Goal: Communication & Community: Participate in discussion

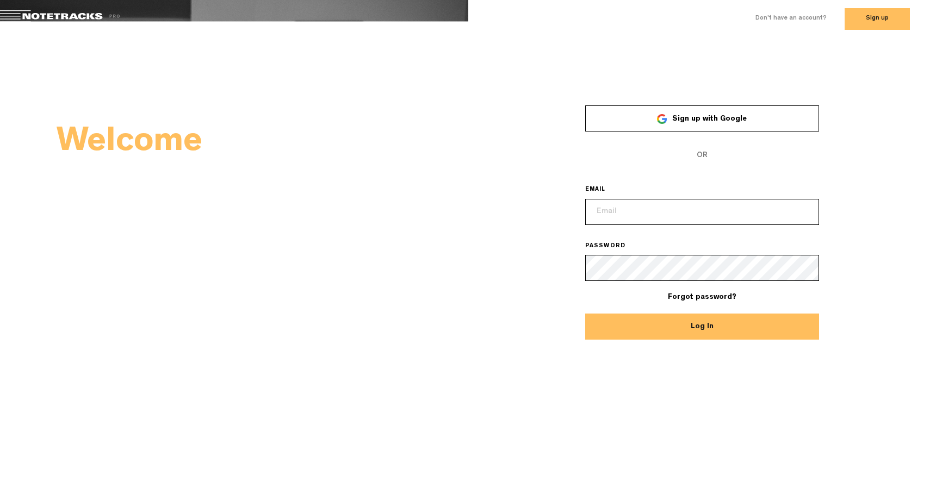
type input "[EMAIL_ADDRESS][DOMAIN_NAME]"
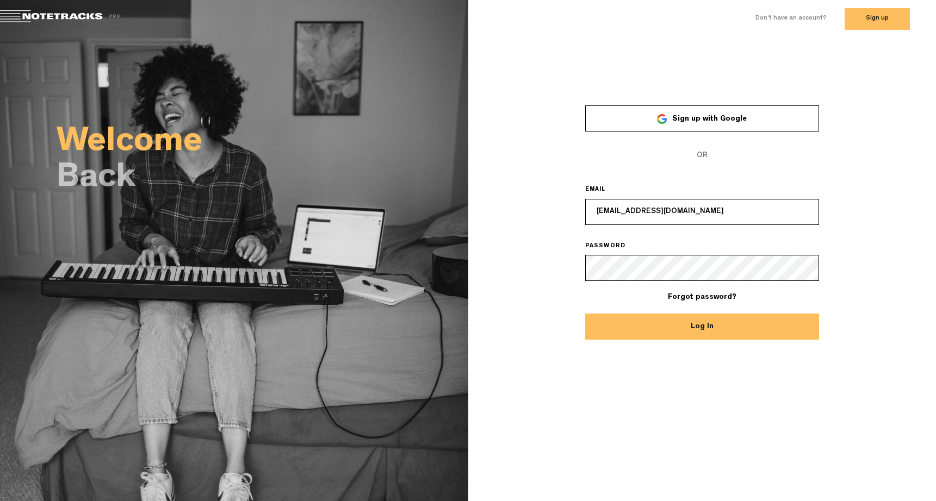
click at [728, 333] on button "Log In" at bounding box center [702, 327] width 234 height 26
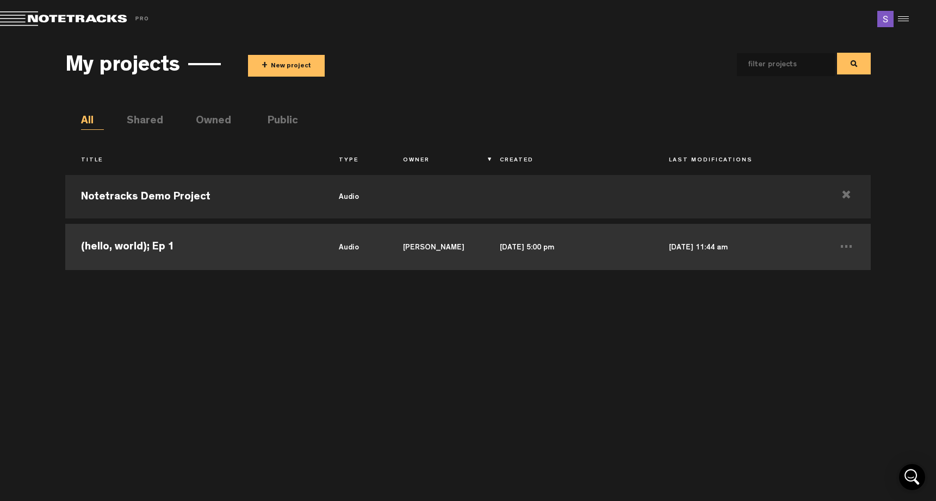
click at [197, 250] on td "(hello, world); Ep 1" at bounding box center [194, 245] width 258 height 49
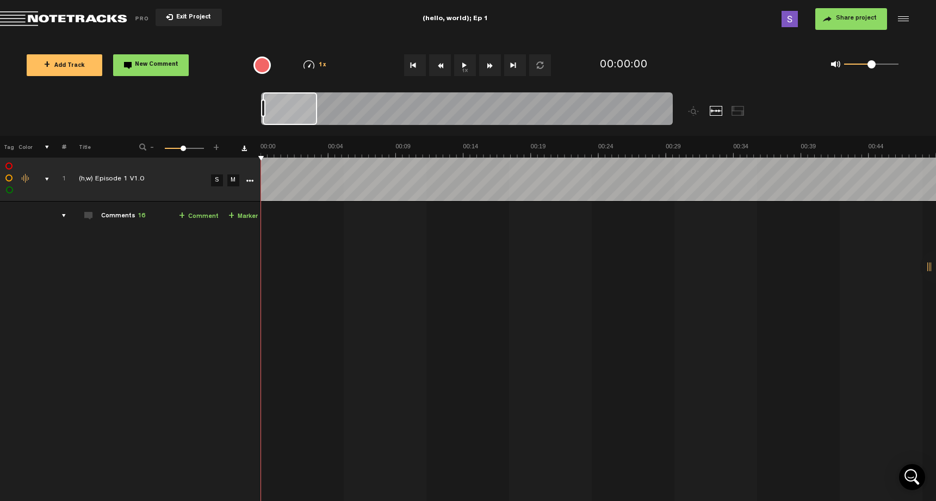
click at [47, 178] on div "comments, stamps & drawings" at bounding box center [42, 179] width 17 height 11
click at [45, 183] on div "comments, stamps & drawings" at bounding box center [42, 179] width 17 height 11
click at [46, 180] on div "comments, stamps & drawings" at bounding box center [42, 179] width 17 height 11
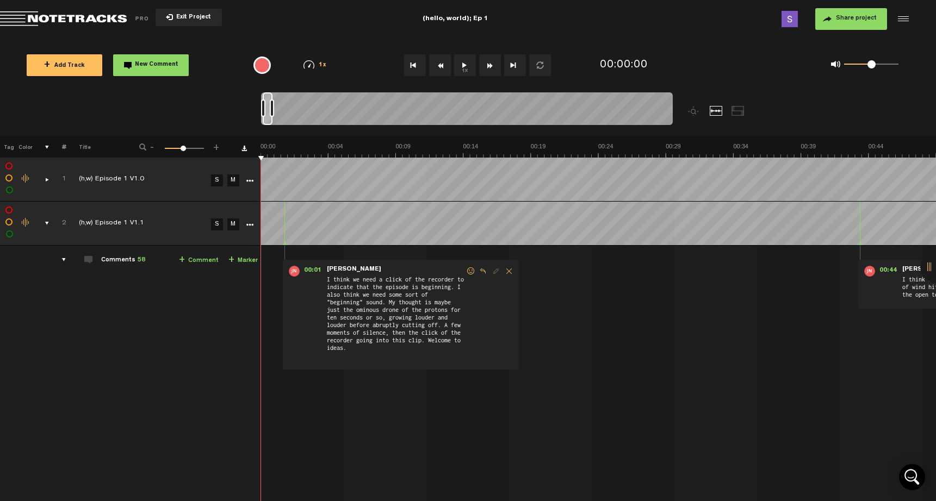
click at [49, 225] on div "comments, stamps & drawings" at bounding box center [42, 223] width 17 height 11
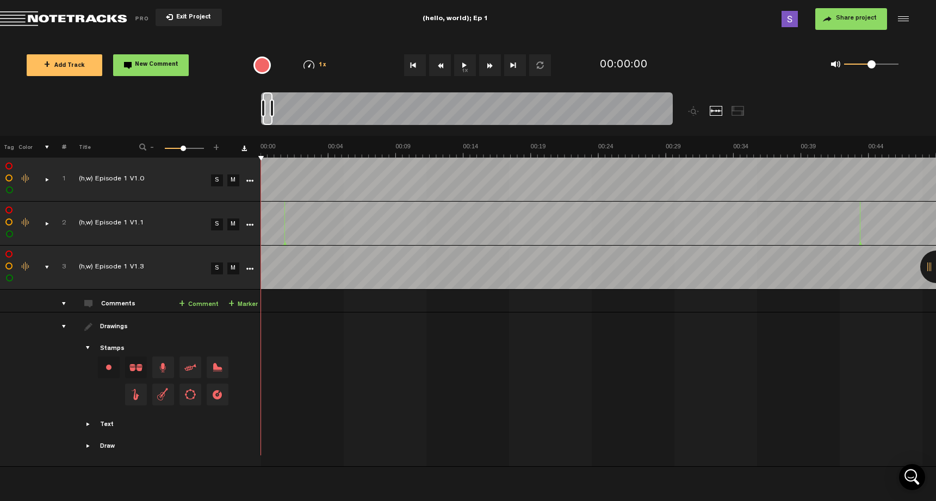
click at [233, 176] on link "M" at bounding box center [233, 181] width 12 height 12
click at [235, 223] on link "M" at bounding box center [233, 225] width 12 height 12
click at [47, 224] on div "comments, stamps & drawings" at bounding box center [42, 223] width 17 height 11
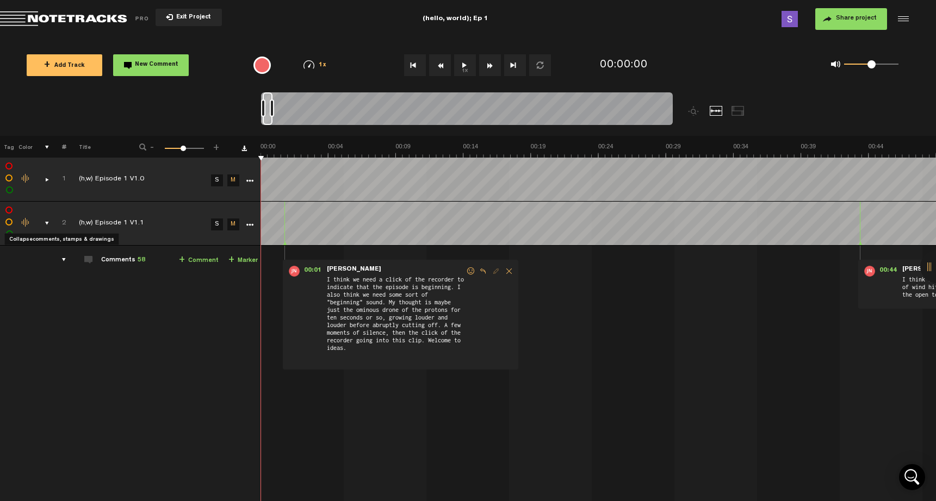
click at [47, 224] on div "comments, stamps & drawings" at bounding box center [42, 223] width 17 height 11
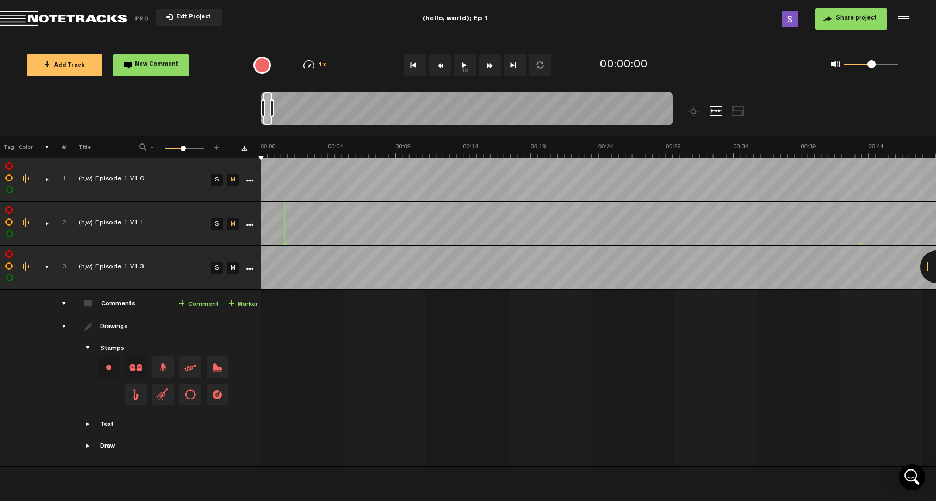
click at [217, 267] on link "S" at bounding box center [217, 269] width 12 height 12
click at [461, 67] on button "1x" at bounding box center [465, 65] width 22 height 22
click at [46, 221] on div "comments, stamps & drawings" at bounding box center [42, 223] width 17 height 11
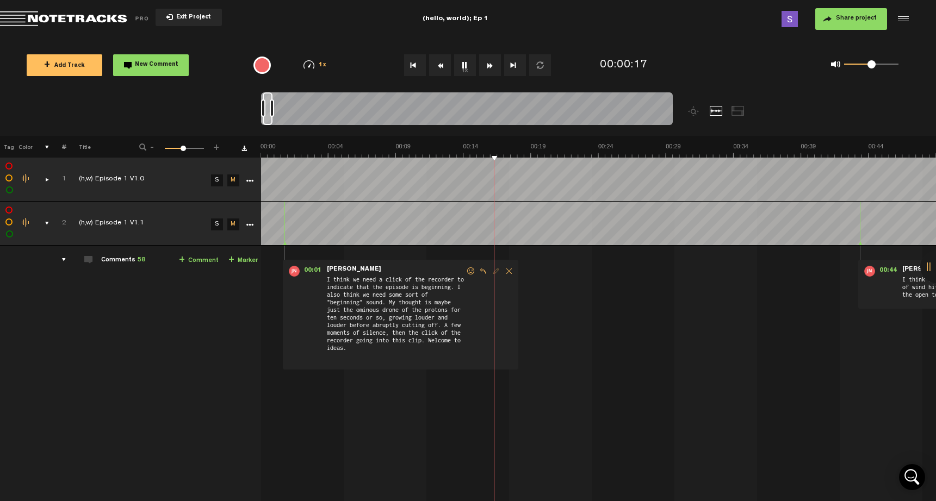
click at [467, 66] on button "1x" at bounding box center [465, 65] width 22 height 22
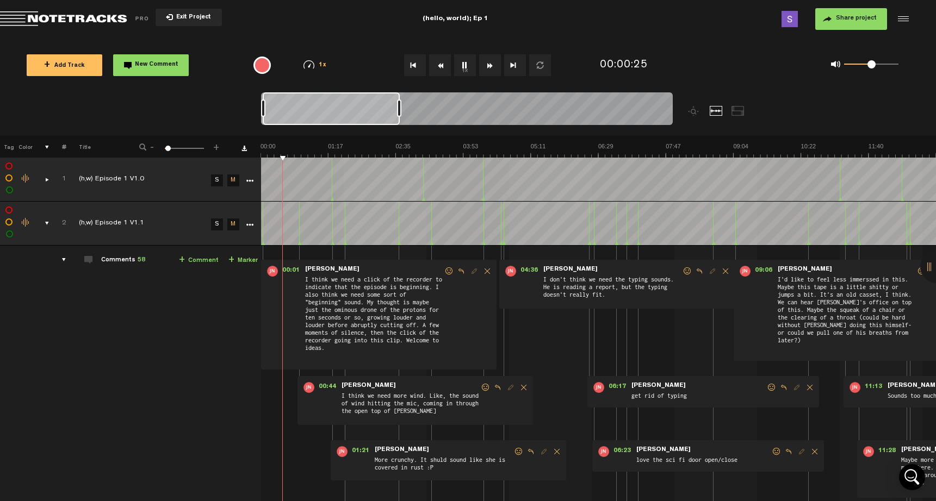
drag, startPoint x: 272, startPoint y: 110, endPoint x: 399, endPoint y: 101, distance: 127.0
click at [399, 101] on div at bounding box center [399, 108] width 4 height 17
click at [44, 179] on div "comments, stamps & drawings" at bounding box center [42, 179] width 17 height 11
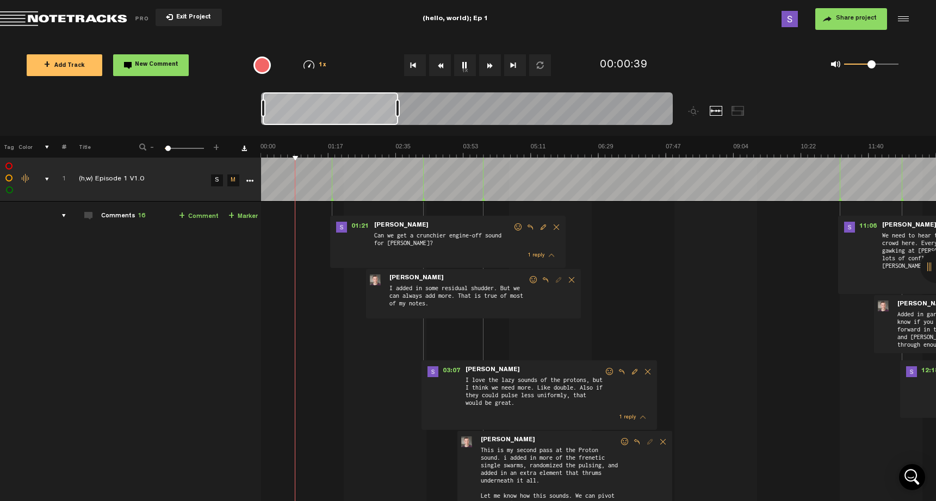
click at [64, 217] on div "comments" at bounding box center [59, 215] width 17 height 11
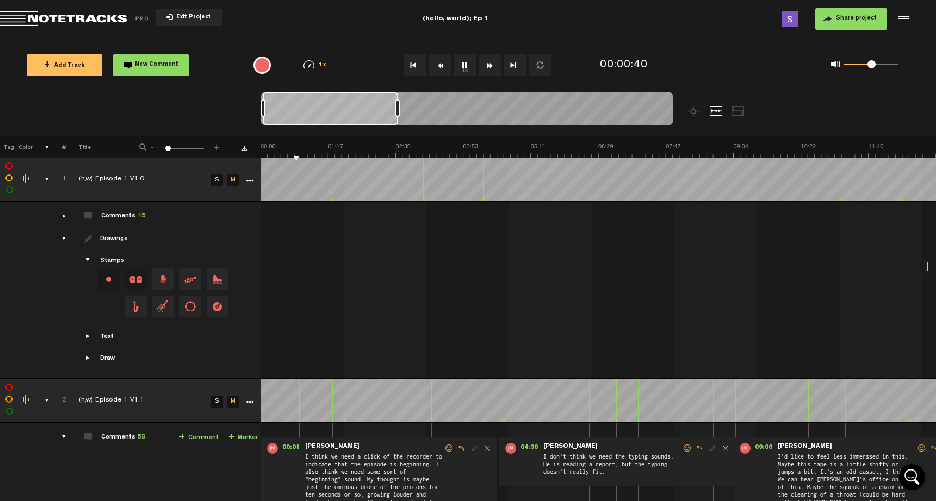
click at [64, 235] on div "drawings" at bounding box center [59, 238] width 17 height 11
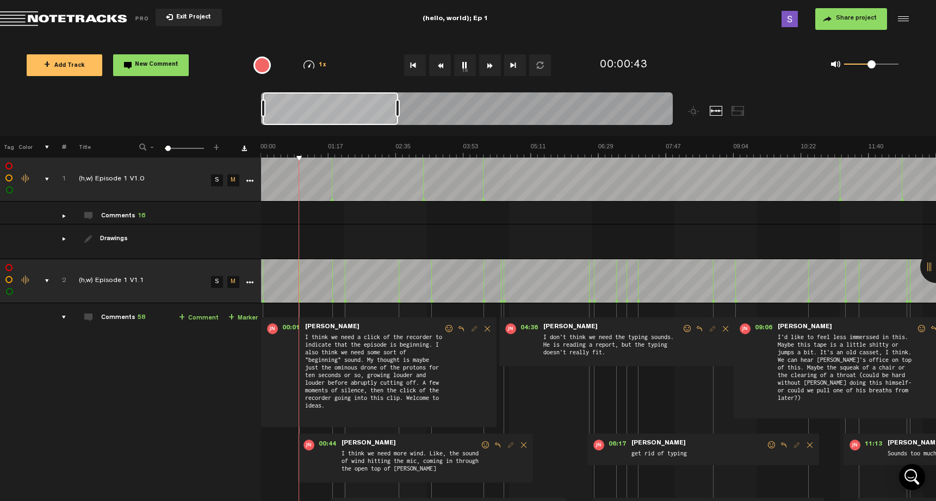
click at [46, 176] on div "comments, stamps & drawings" at bounding box center [42, 179] width 17 height 11
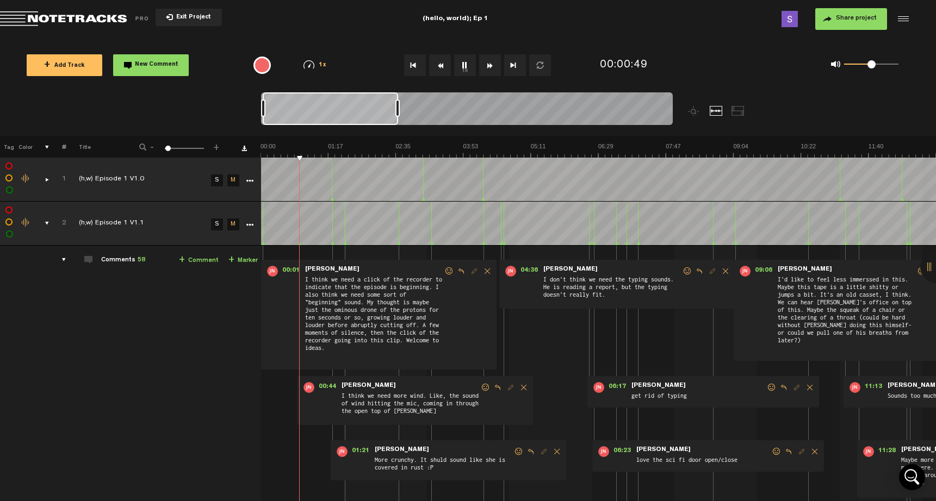
click at [63, 260] on div "comments" at bounding box center [59, 260] width 17 height 11
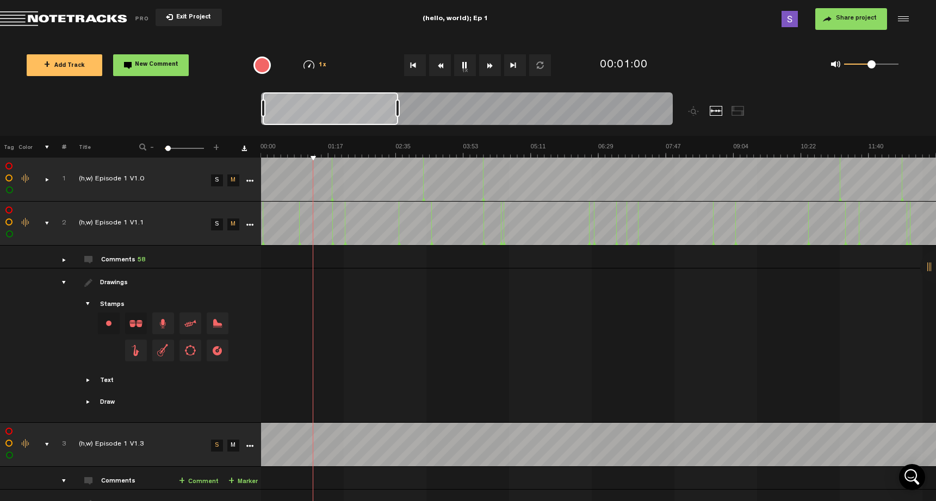
click at [46, 222] on div "comments, stamps & drawings" at bounding box center [42, 223] width 17 height 11
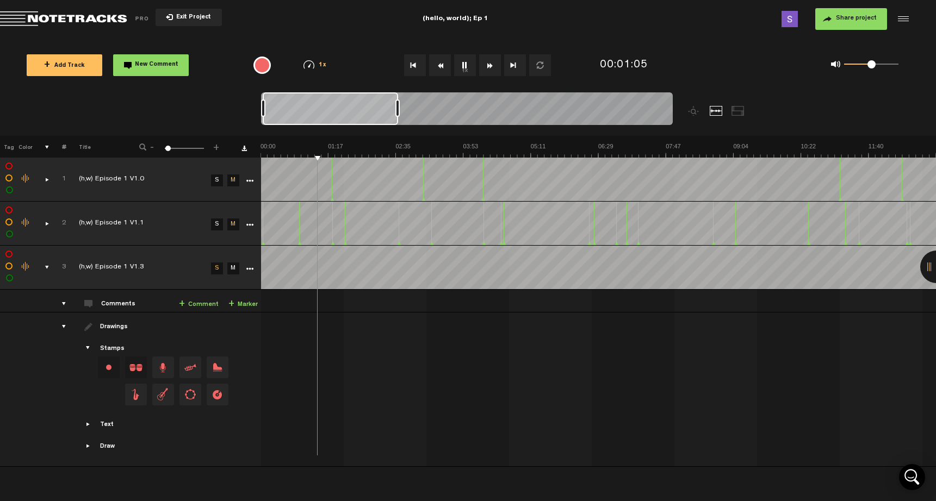
click at [394, 105] on div at bounding box center [330, 108] width 135 height 33
drag, startPoint x: 397, startPoint y: 107, endPoint x: 357, endPoint y: 109, distance: 39.8
click at [358, 109] on div at bounding box center [360, 108] width 4 height 17
click at [221, 167] on tr "1 (h,w) Episode 1 V1.0 S M Export to Headliner Update Download Download origina…" at bounding box center [468, 180] width 936 height 44
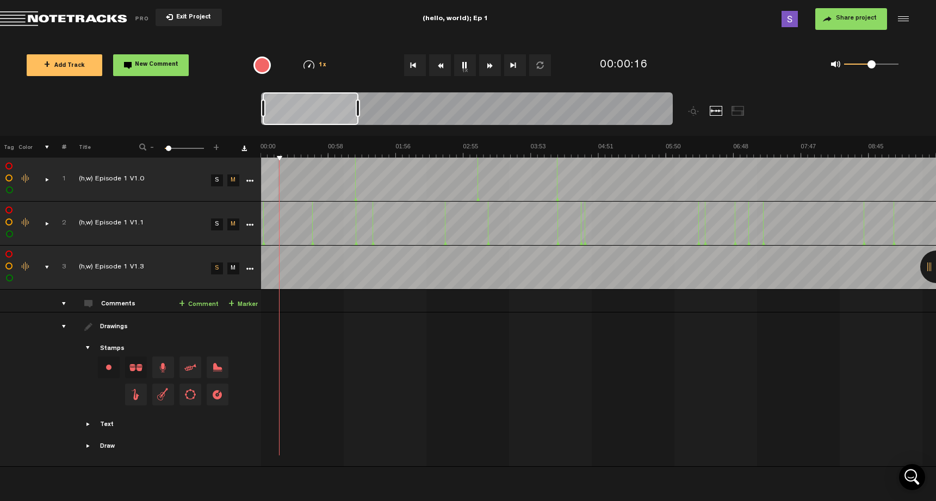
click at [470, 66] on button "1x" at bounding box center [465, 65] width 22 height 22
click at [167, 55] on button "New Comment" at bounding box center [151, 65] width 76 height 22
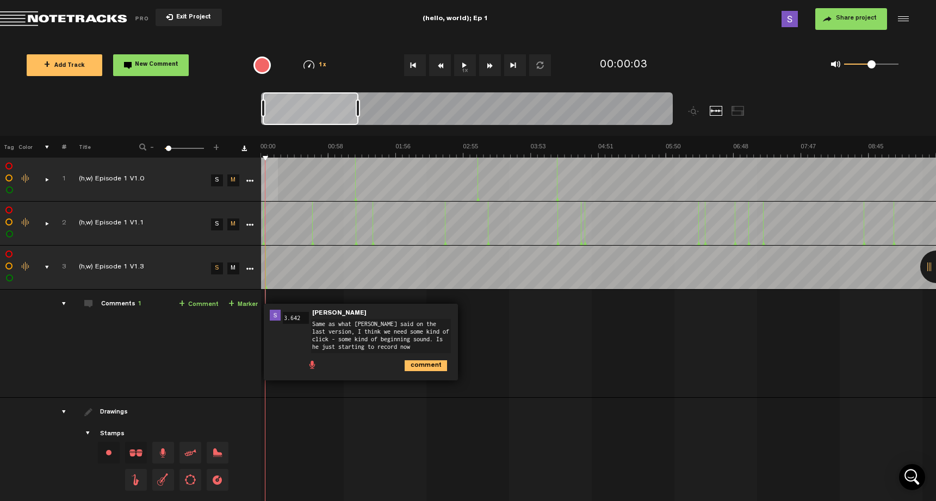
type textarea "Same as what [PERSON_NAME] said on the last version, I think we need some kind …"
click at [467, 63] on button "1x" at bounding box center [465, 65] width 22 height 22
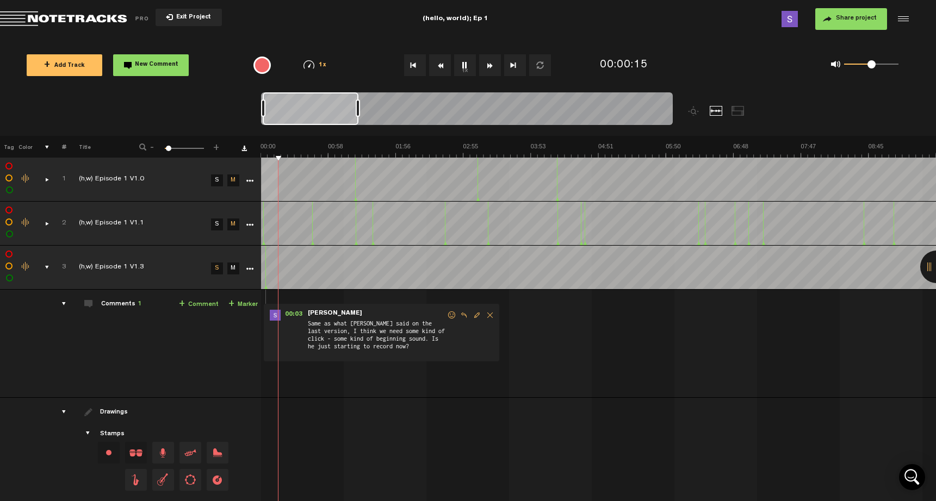
click at [45, 224] on div "comments, stamps & drawings" at bounding box center [42, 223] width 17 height 11
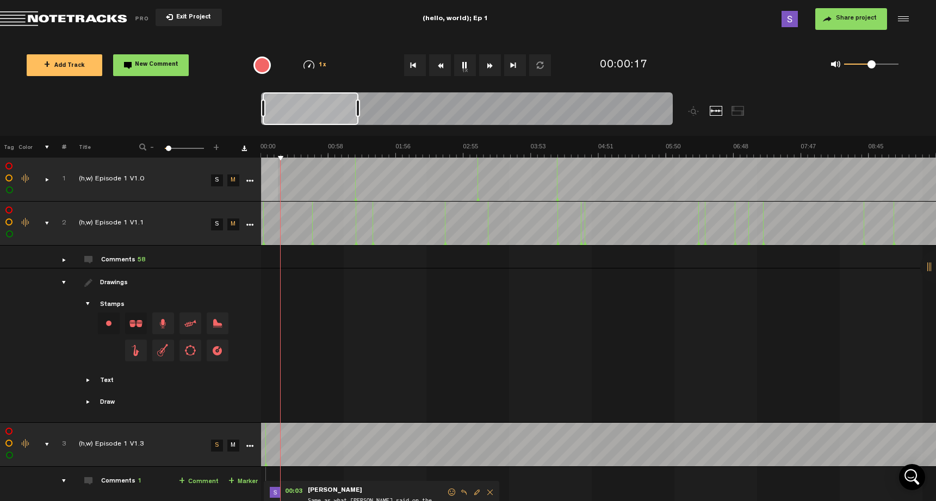
click at [64, 261] on div "comments" at bounding box center [59, 260] width 17 height 11
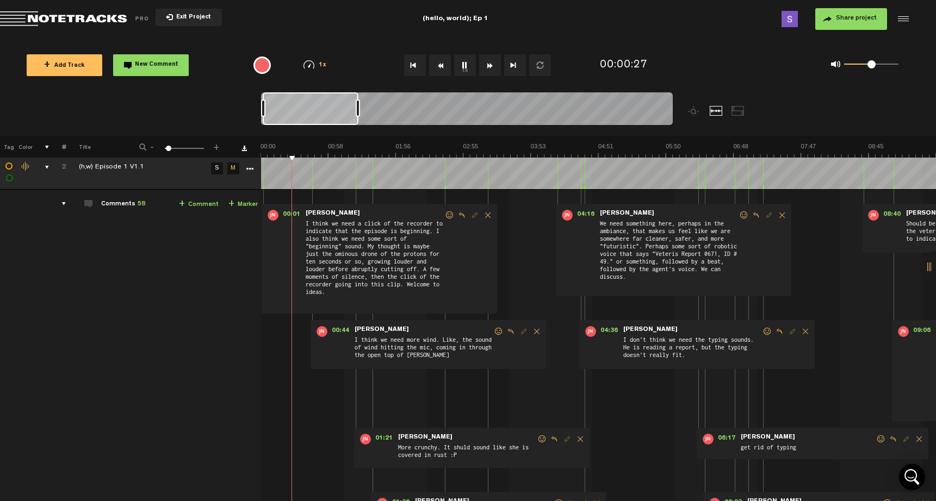
scroll to position [74, 0]
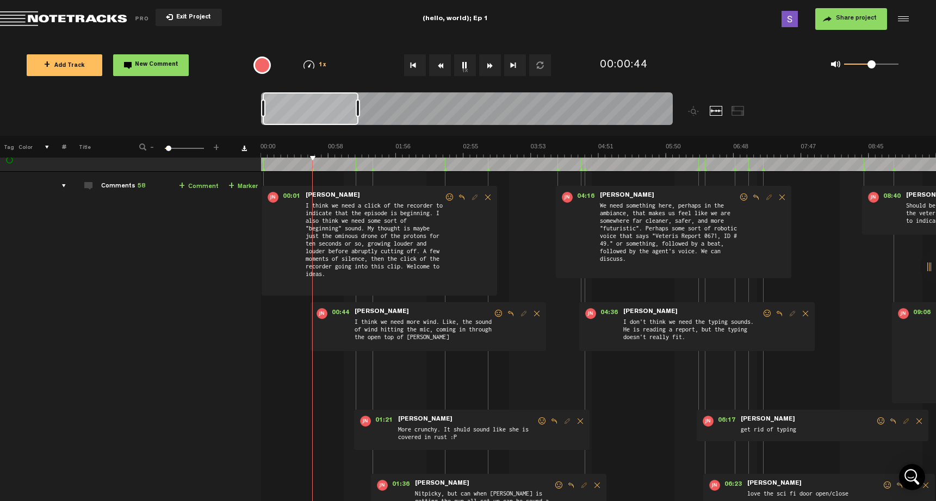
click at [467, 69] on button "1x" at bounding box center [465, 65] width 22 height 22
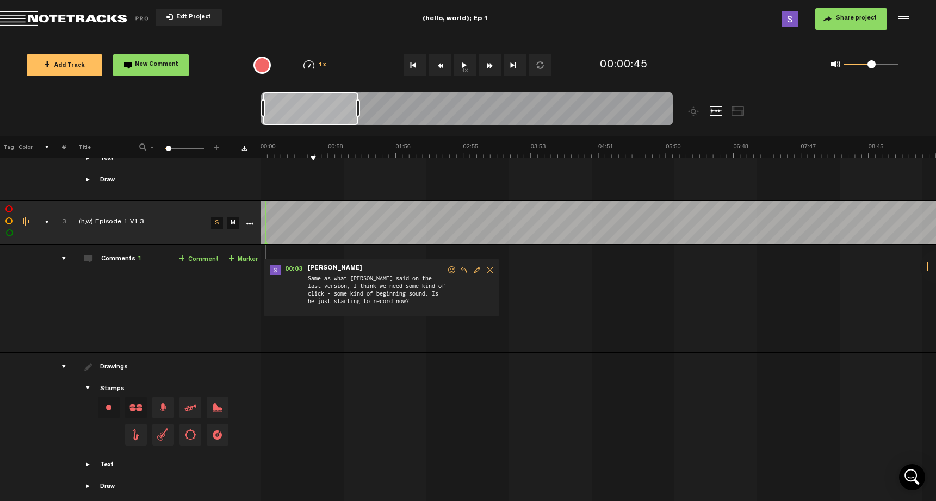
scroll to position [1169, 0]
click at [209, 255] on link "+ Comment" at bounding box center [199, 260] width 40 height 13
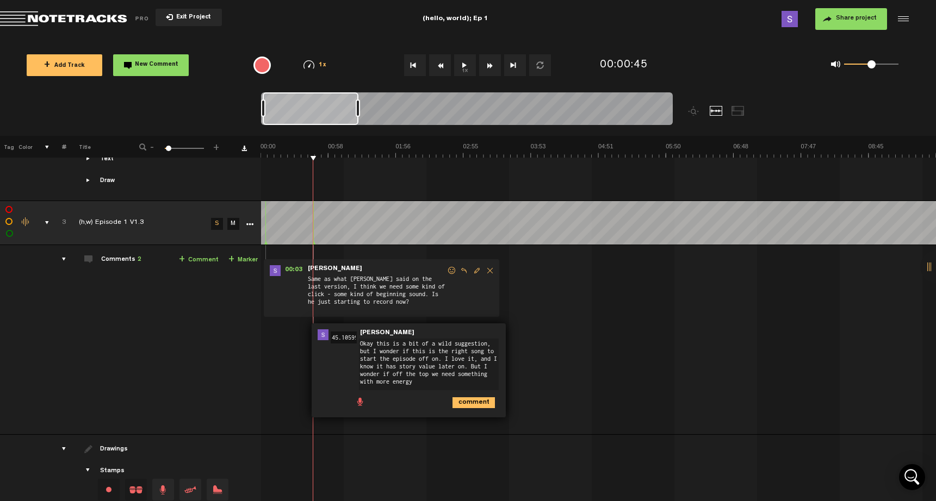
type textarea "Okay this is a bit of a wild suggestion, but I wonder if this is the right song…"
click at [463, 65] on button "1x" at bounding box center [465, 65] width 22 height 22
click at [464, 66] on button "1x" at bounding box center [465, 65] width 22 height 22
click at [526, 331] on span "Edit comment" at bounding box center [524, 335] width 13 height 8
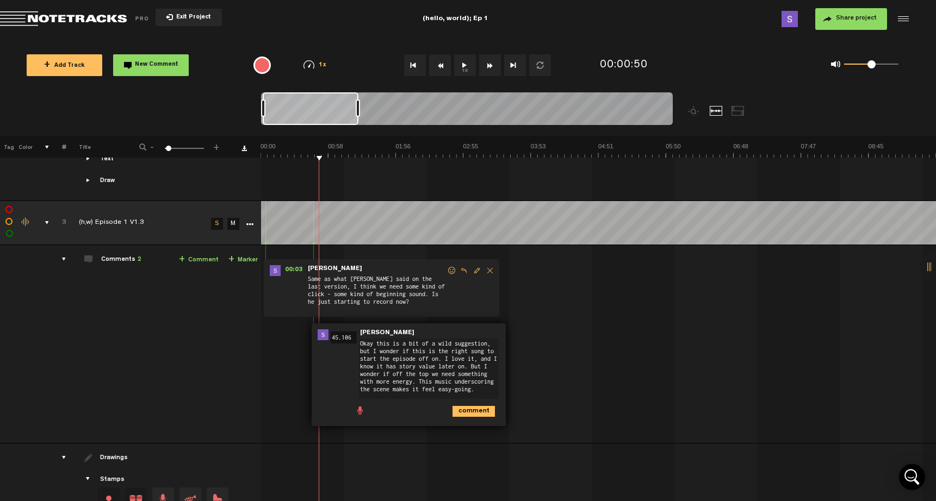
type textarea "Okay this is a bit of a wild suggestion, but I wonder if this is the right song…"
click at [476, 406] on icon "comment" at bounding box center [473, 411] width 42 height 11
click at [464, 67] on button "1x" at bounding box center [465, 65] width 22 height 22
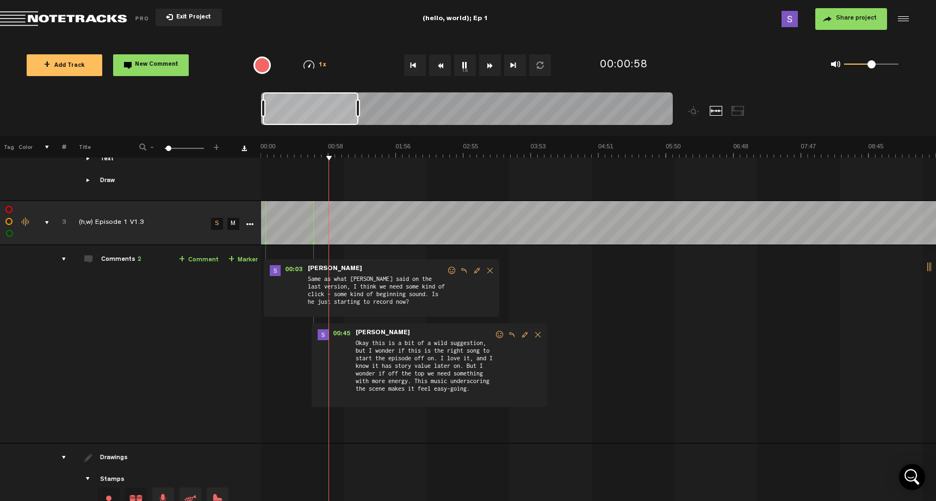
click at [468, 66] on button "1x" at bounding box center [465, 65] width 22 height 22
click at [201, 255] on link "+ Comment" at bounding box center [199, 260] width 40 height 13
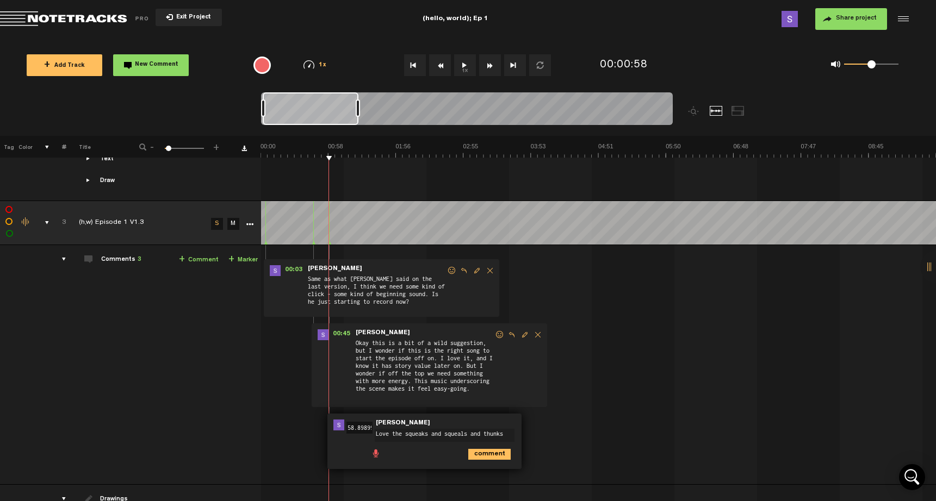
scroll to position [0, 0]
type textarea "Love the squeaks and squeals and thunks of [PERSON_NAME]."
click at [470, 69] on button "1x" at bounding box center [465, 65] width 22 height 22
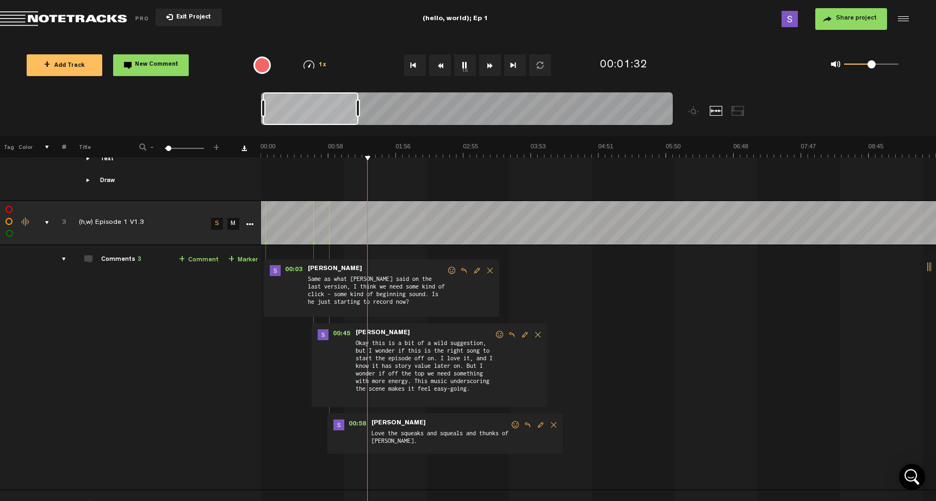
click at [466, 57] on button "1x" at bounding box center [465, 65] width 22 height 22
click at [469, 67] on button "1x" at bounding box center [465, 65] width 22 height 22
click at [347, 159] on td at bounding box center [598, 124] width 675 height 154
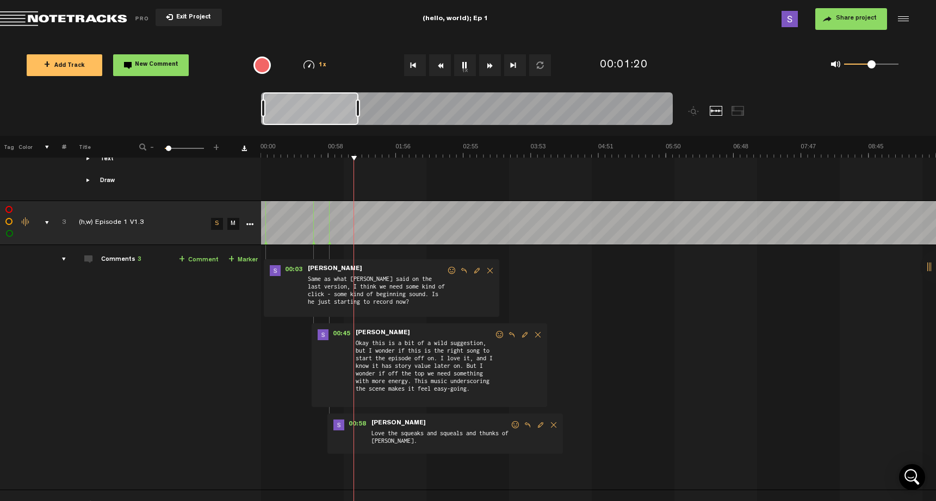
click at [461, 64] on button "1x" at bounding box center [465, 65] width 22 height 22
click at [465, 74] on button "1x" at bounding box center [465, 65] width 22 height 22
click at [462, 70] on button "1x" at bounding box center [465, 65] width 22 height 22
click at [174, 71] on button "New Comment" at bounding box center [151, 65] width 76 height 22
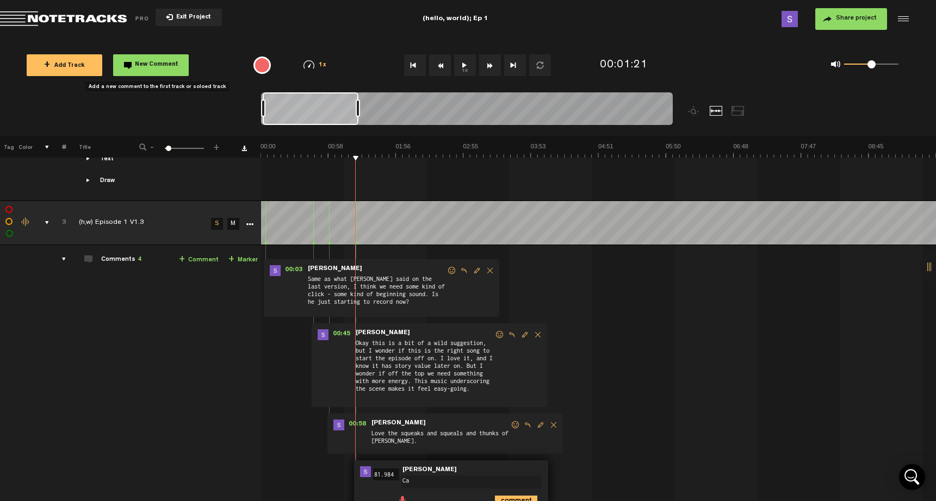
type textarea "C"
type textarea "It sounds like the music fades. Can it cut more abruptly, so we associate it wi…"
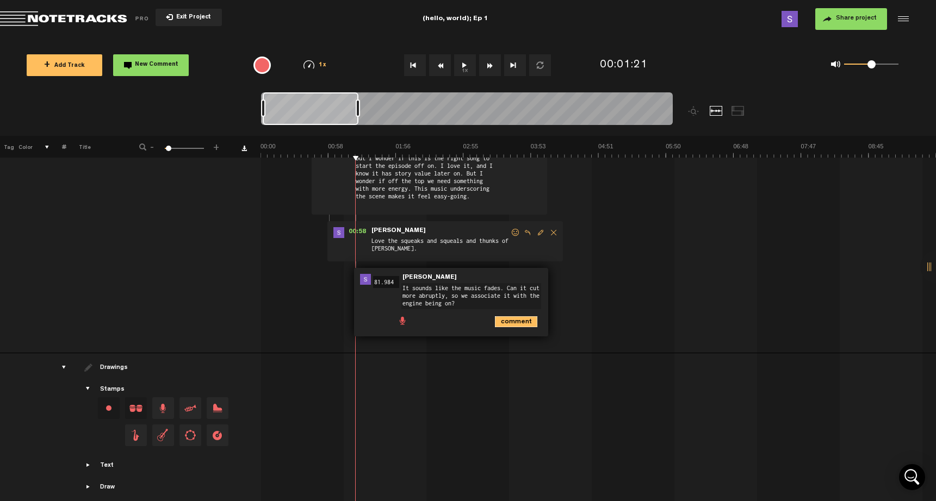
click at [513, 316] on icon "comment" at bounding box center [516, 321] width 42 height 11
click at [466, 67] on button "1x" at bounding box center [465, 65] width 22 height 22
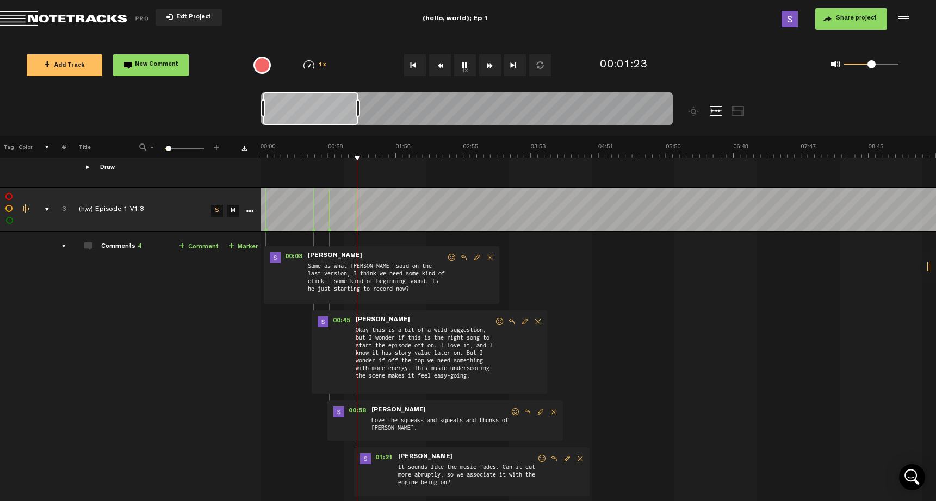
scroll to position [1177, 0]
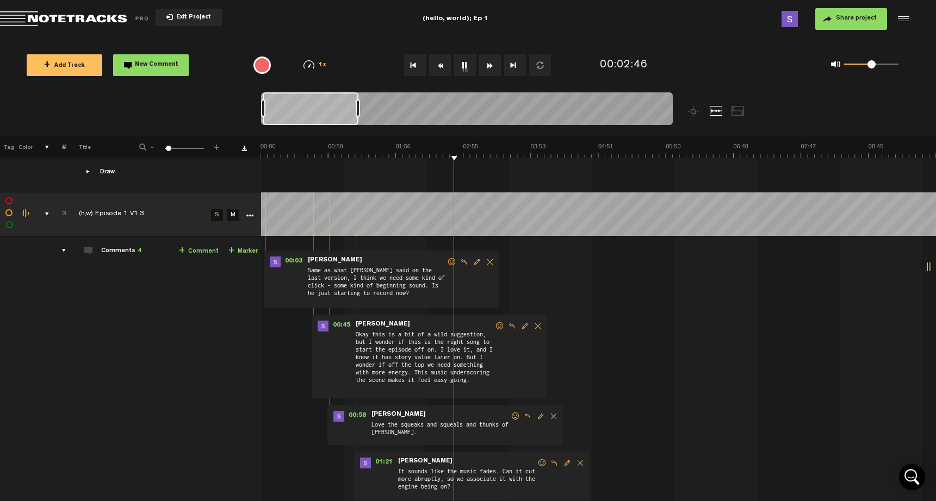
click at [462, 64] on button "1x" at bounding box center [465, 65] width 22 height 22
click at [166, 66] on span "New Comment" at bounding box center [157, 65] width 44 height 6
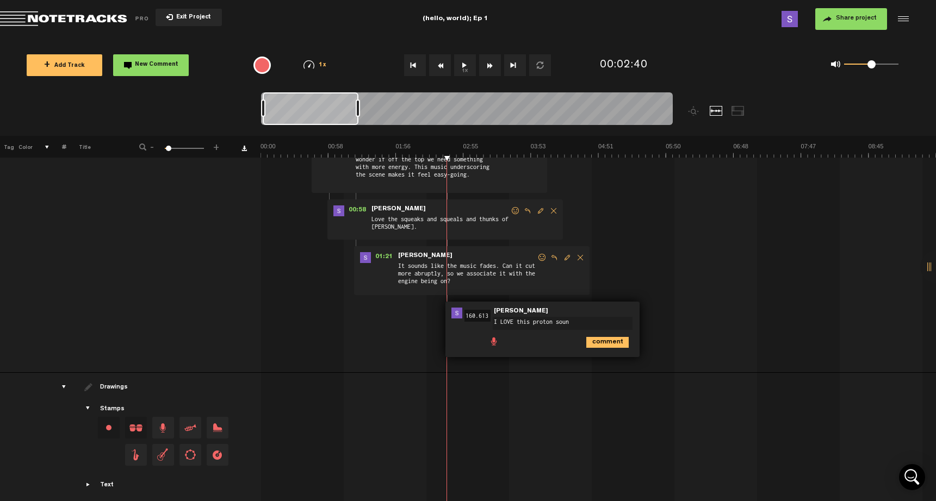
type textarea "I LOVE this proton sound"
click at [462, 70] on button "1x" at bounding box center [465, 65] width 22 height 22
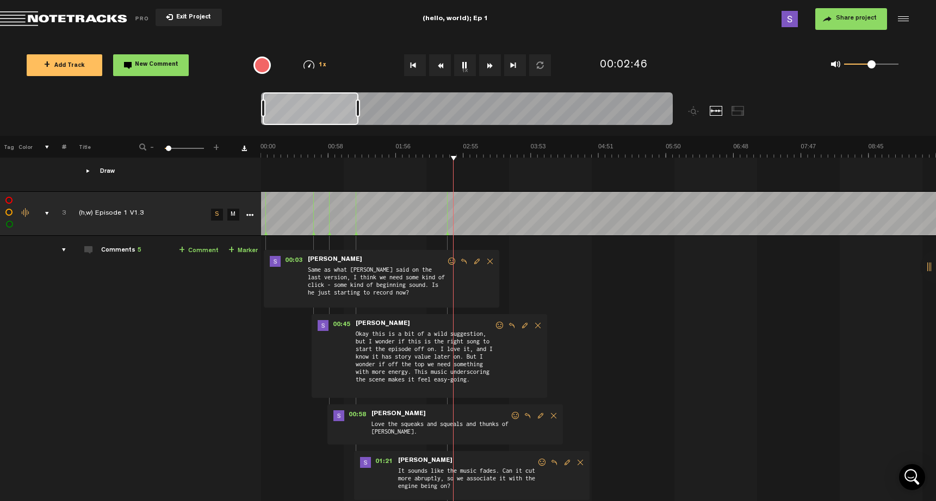
scroll to position [1178, 0]
click at [465, 65] on button "1x" at bounding box center [465, 65] width 22 height 22
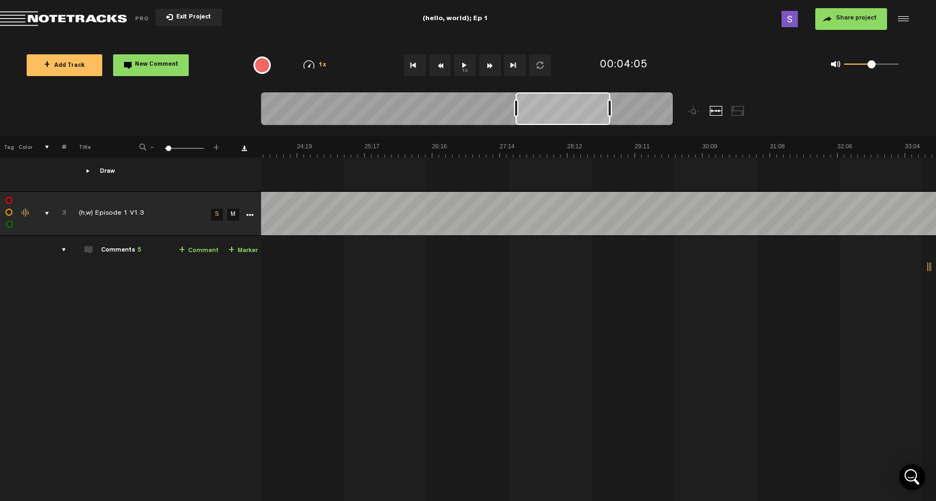
drag, startPoint x: 337, startPoint y: 113, endPoint x: 591, endPoint y: 105, distance: 253.5
click at [591, 105] on div at bounding box center [563, 108] width 95 height 33
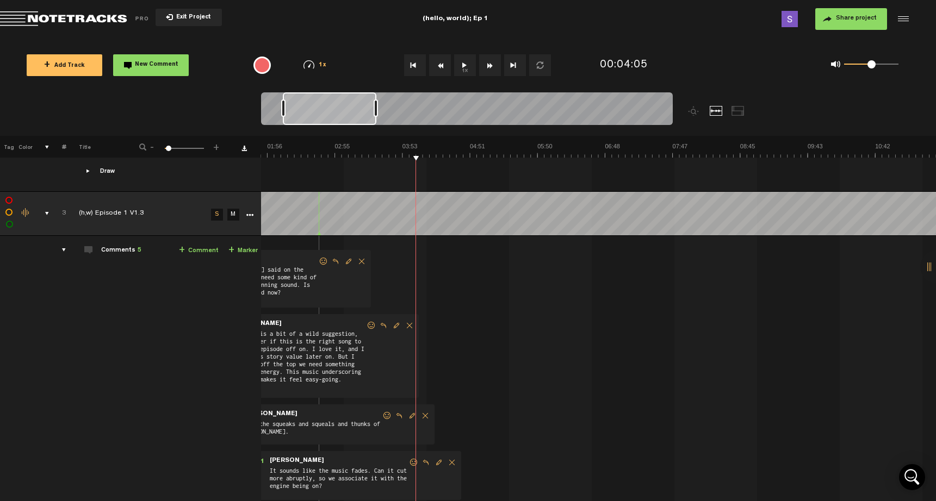
drag, startPoint x: 563, startPoint y: 109, endPoint x: 330, endPoint y: 128, distance: 234.1
click at [330, 128] on div at bounding box center [467, 110] width 412 height 36
click at [462, 68] on button "1x" at bounding box center [465, 65] width 22 height 22
drag, startPoint x: 932, startPoint y: 174, endPoint x: 569, endPoint y: 33, distance: 389.3
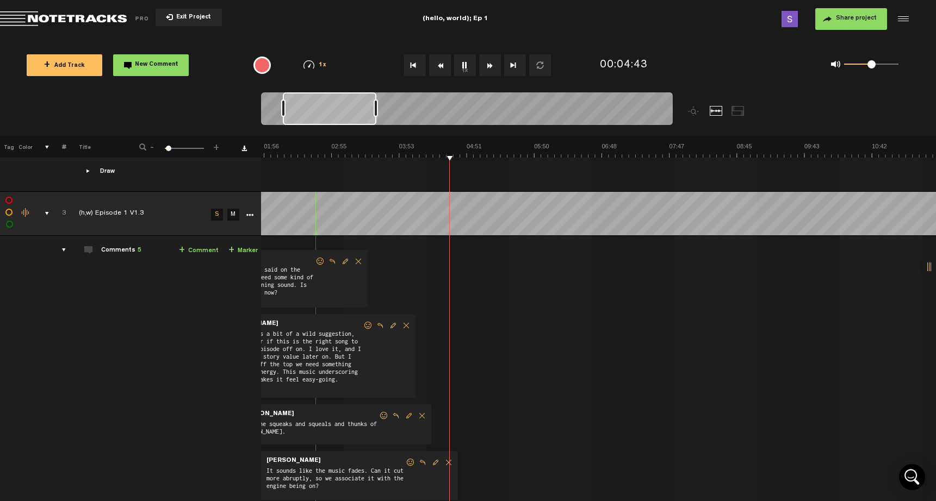
click at [464, 62] on button "1x" at bounding box center [465, 65] width 22 height 22
click at [569, 33] on md-toolbar "Exit Project (hello, world); Ep 1 Share project Save project" at bounding box center [468, 19] width 936 height 38
click at [476, 66] on button "1x" at bounding box center [465, 65] width 22 height 22
click at [466, 67] on button "1x" at bounding box center [465, 65] width 22 height 22
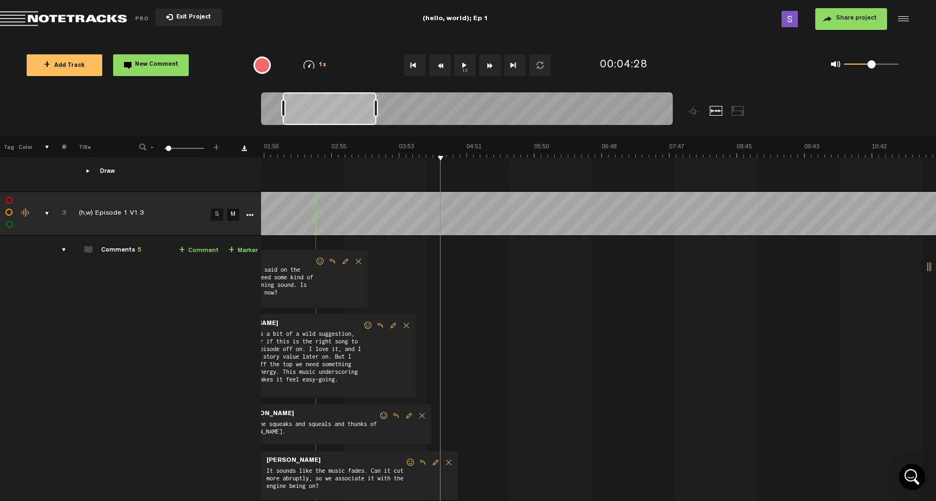
click at [463, 72] on button "1x" at bounding box center [465, 65] width 22 height 22
click at [463, 66] on button "1x" at bounding box center [465, 65] width 22 height 22
click at [168, 70] on button "New Comment" at bounding box center [151, 65] width 76 height 22
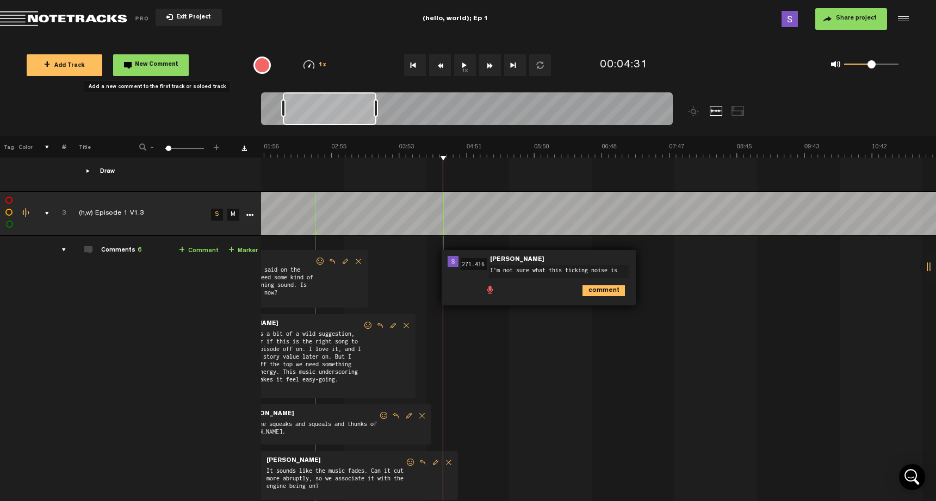
type textarea "I'm not sure what this ticking noise is."
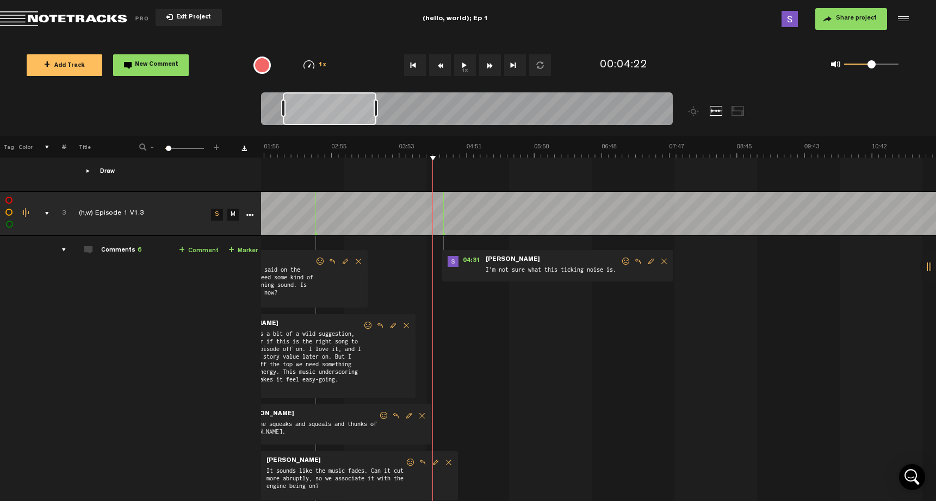
click at [467, 64] on button "1x" at bounding box center [465, 65] width 22 height 22
click at [464, 66] on button "1x" at bounding box center [465, 65] width 22 height 22
click at [160, 65] on span "New Comment" at bounding box center [157, 65] width 44 height 6
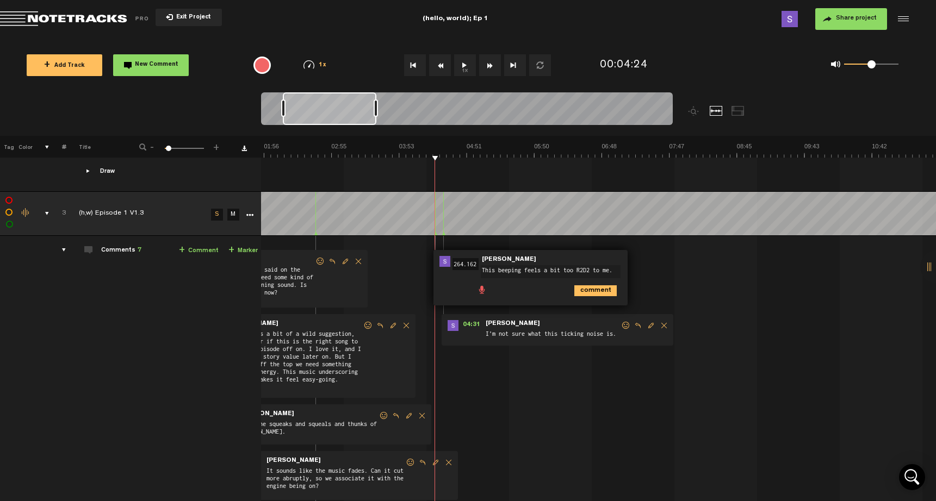
type textarea "This beeping feels a bit too R2D2 to me."
click at [603, 285] on icon "comment" at bounding box center [595, 290] width 42 height 11
click at [463, 63] on button "1x" at bounding box center [465, 65] width 22 height 22
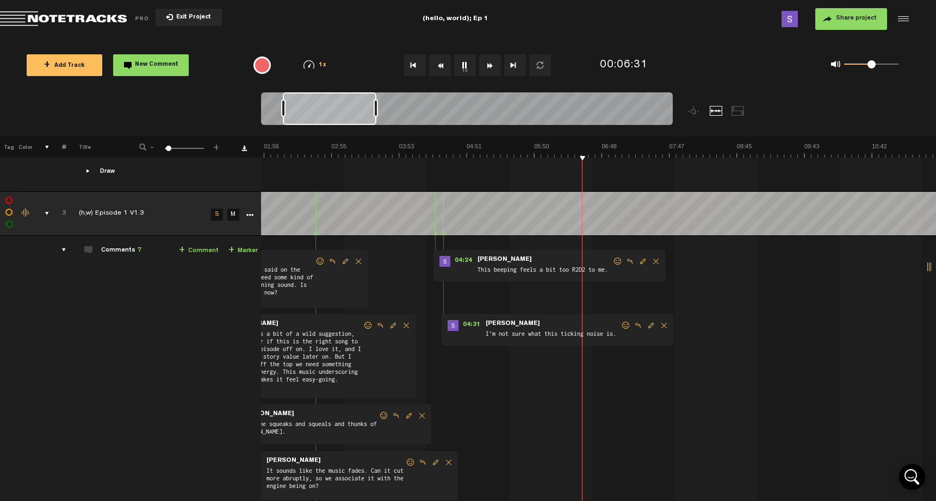
click at [465, 64] on button "1x" at bounding box center [465, 65] width 22 height 22
click at [159, 61] on button "New Comment" at bounding box center [151, 65] width 76 height 22
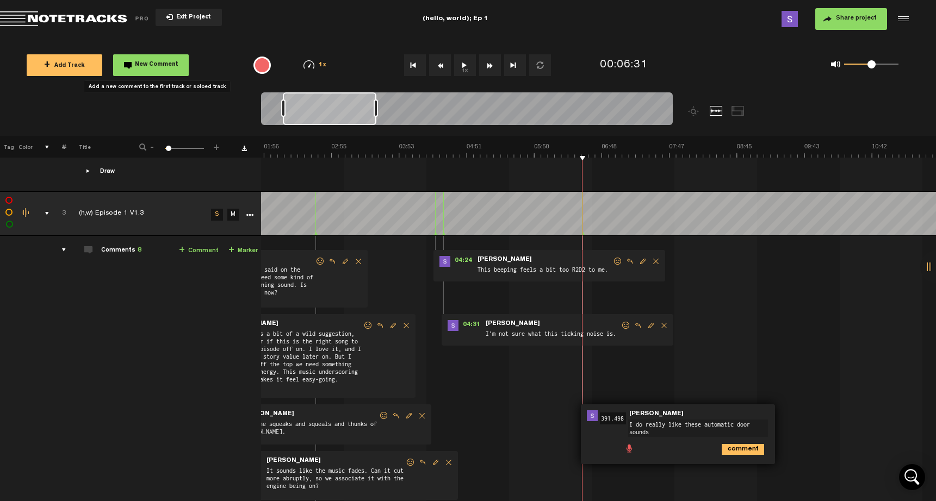
type textarea "I do really like these automatic door sounds."
click at [470, 67] on button "1x" at bounding box center [465, 65] width 22 height 22
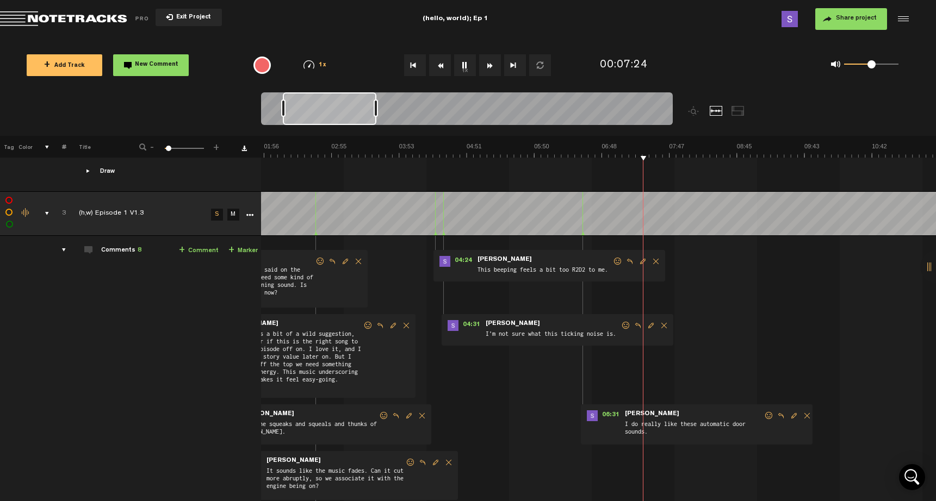
click at [465, 66] on button "1x" at bounding box center [465, 65] width 22 height 22
click at [152, 63] on span "New Comment" at bounding box center [157, 65] width 44 height 6
type textarea "Y"
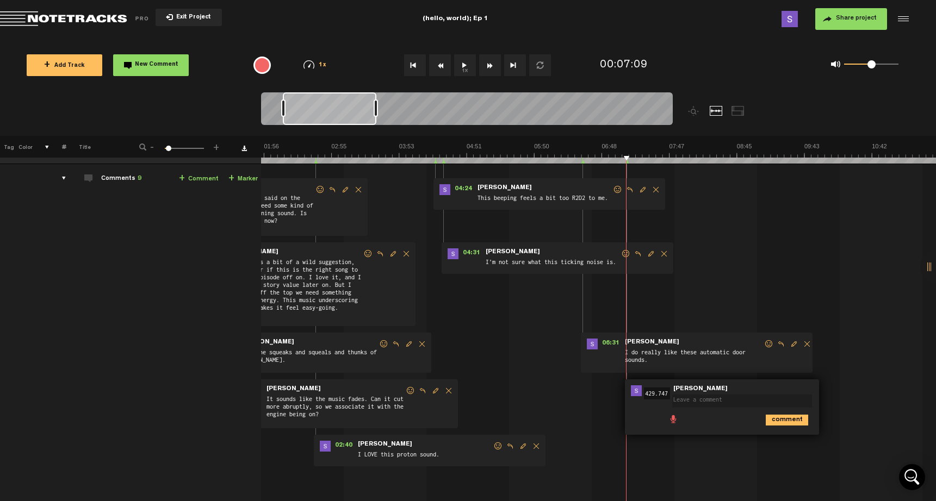
scroll to position [1270, 0]
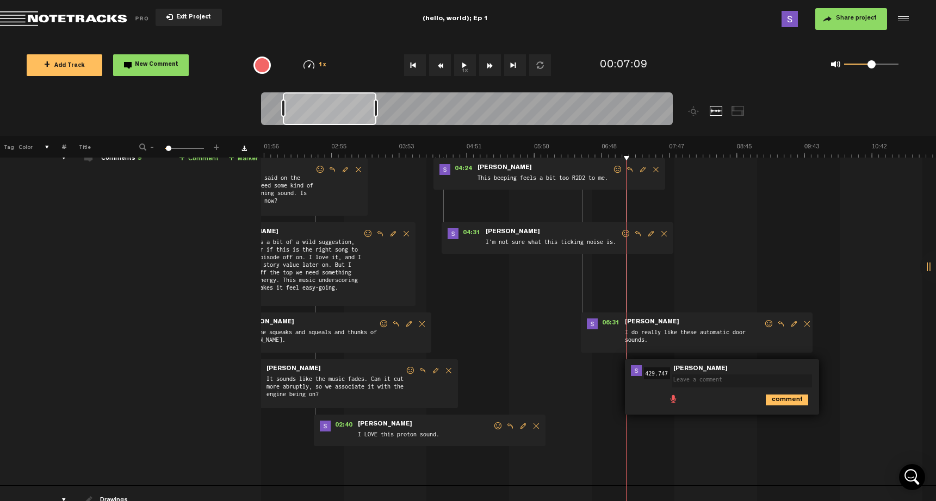
click at [855, 369] on td "3 (h,w) Episode 1 V1.3 S M (h,w) Episode 1 V1.3 by Shelby Bushell 1 collaborato…" at bounding box center [598, 315] width 675 height 342
click at [780, 378] on textarea at bounding box center [742, 381] width 140 height 13
type textarea "I wonder if just a single beep might help us here. Instead of the triad of beep…"
click at [465, 61] on button "1x" at bounding box center [465, 65] width 22 height 22
click at [464, 64] on button "1x" at bounding box center [465, 65] width 22 height 22
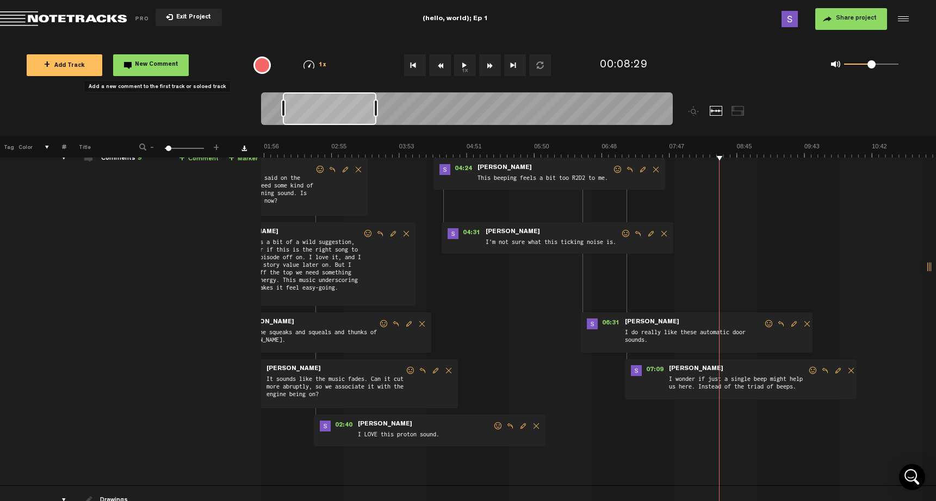
click at [169, 64] on span "New Comment" at bounding box center [157, 65] width 44 height 6
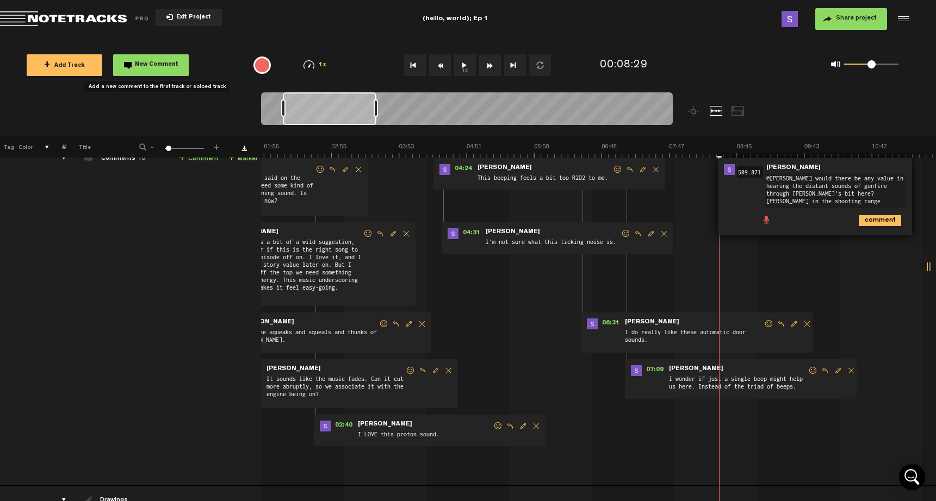
type textarea "@Jayda would there be any value in hearing the distant sounds of gunfire throug…"
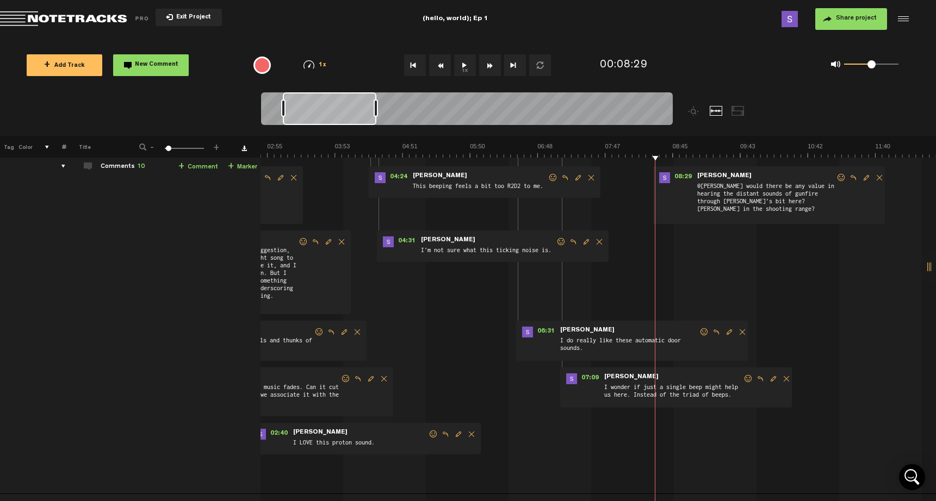
scroll to position [1251, 9]
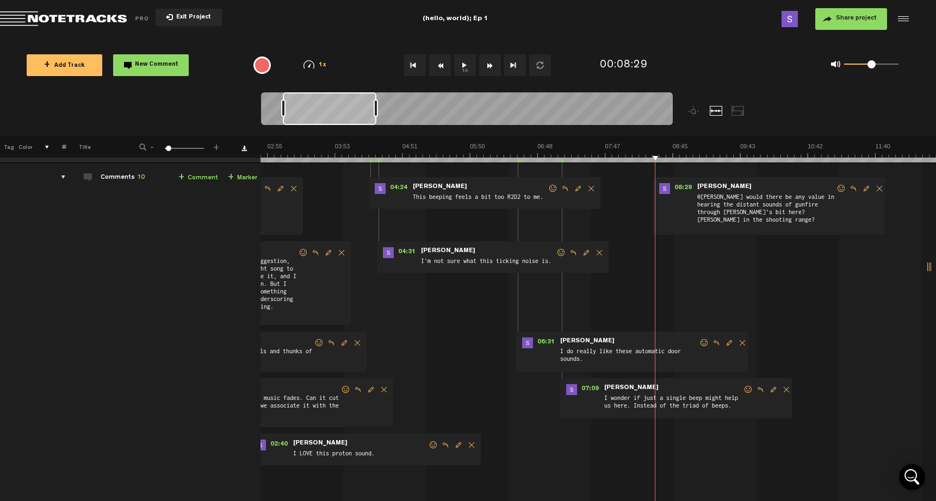
click at [860, 185] on span "Edit comment" at bounding box center [866, 189] width 13 height 8
click at [732, 197] on textarea "@Jayda would there be any value in hearing the distant sounds of gunfire throug…" at bounding box center [770, 210] width 140 height 34
type textarea "@[PERSON_NAME] would there be any value in hearing the distant and muffled soun…"
click at [458, 67] on button "1x" at bounding box center [465, 65] width 22 height 22
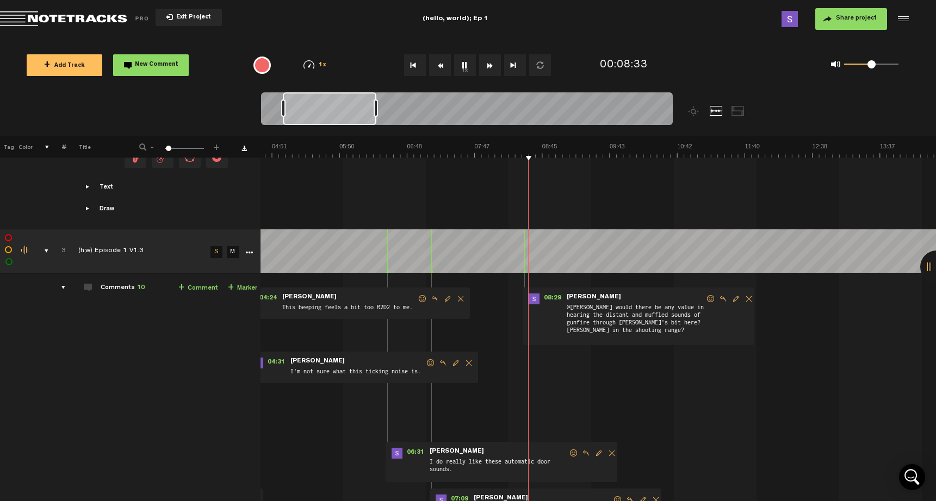
scroll to position [0, 326]
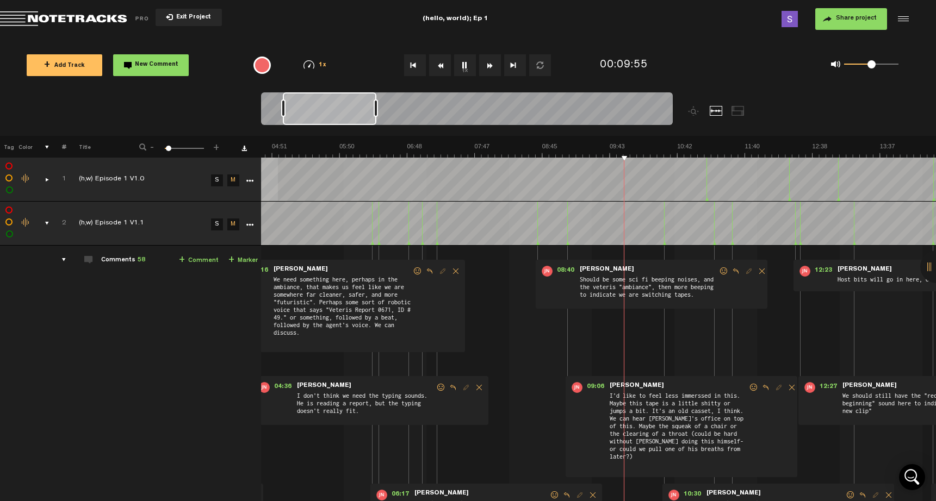
scroll to position [0, 326]
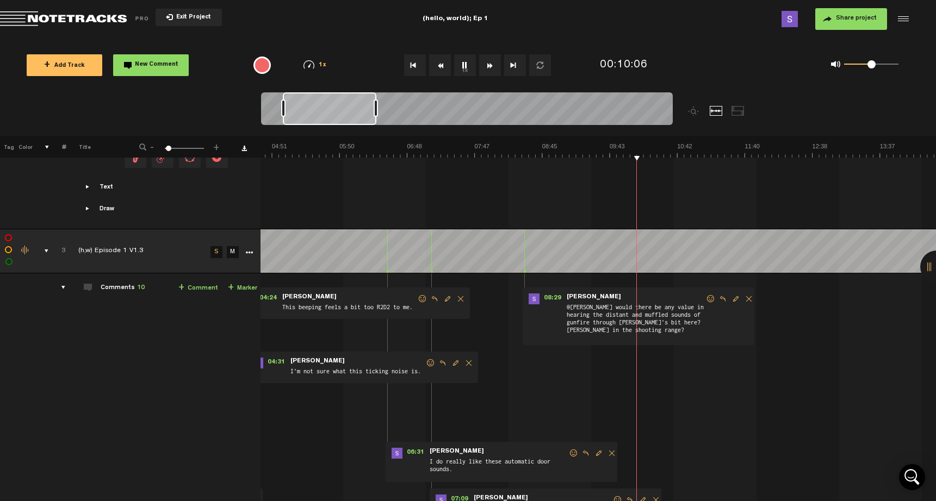
click at [467, 61] on button "1x" at bounding box center [465, 65] width 22 height 22
click at [467, 65] on button "1x" at bounding box center [465, 65] width 22 height 22
click at [463, 68] on button "1x" at bounding box center [465, 65] width 22 height 22
click at [167, 64] on span "New Comment" at bounding box center [157, 65] width 44 height 6
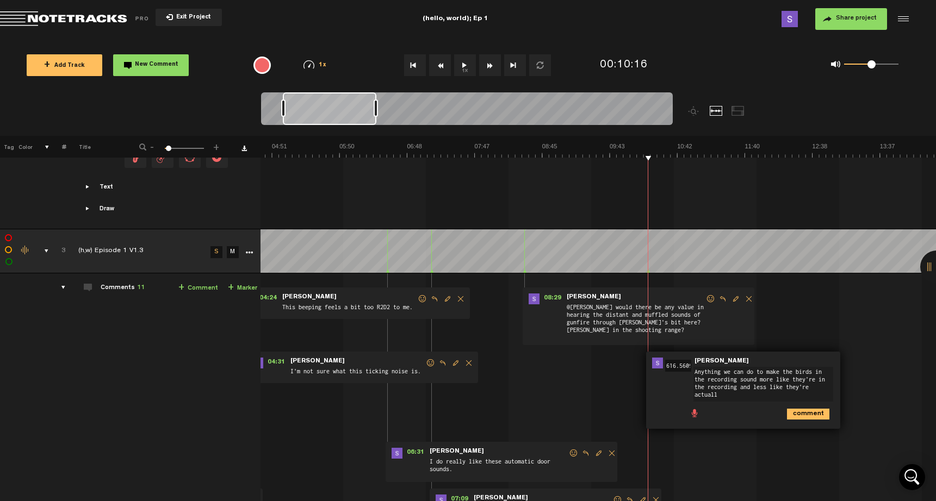
scroll to position [0, 0]
type textarea "Anything we can do to make the birds in the recording sound more like they're i…"
click at [467, 67] on button "1x" at bounding box center [465, 65] width 22 height 22
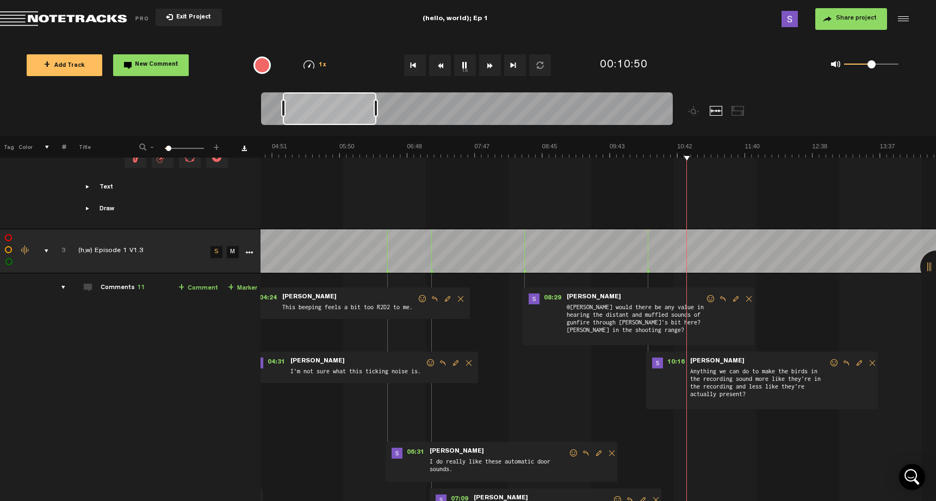
click at [471, 66] on button "1x" at bounding box center [465, 65] width 22 height 22
click at [467, 67] on button "1x" at bounding box center [465, 65] width 22 height 22
click at [176, 69] on button "New Comment" at bounding box center [151, 65] width 76 height 22
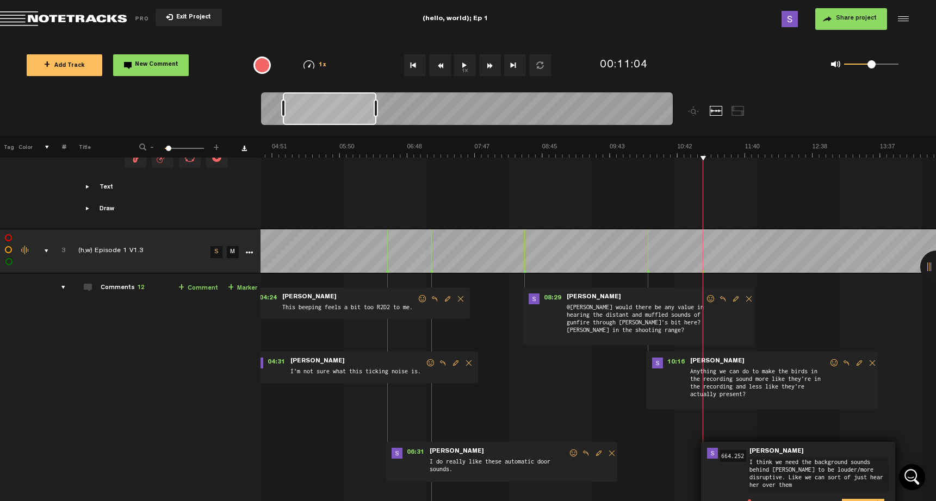
type textarea "I think we need the background sounds behind [PERSON_NAME] to be louder/more di…"
click at [461, 71] on button "1x" at bounding box center [465, 65] width 22 height 22
click at [464, 67] on button "1x" at bounding box center [465, 65] width 22 height 22
click at [172, 59] on button "New Comment" at bounding box center [151, 65] width 76 height 22
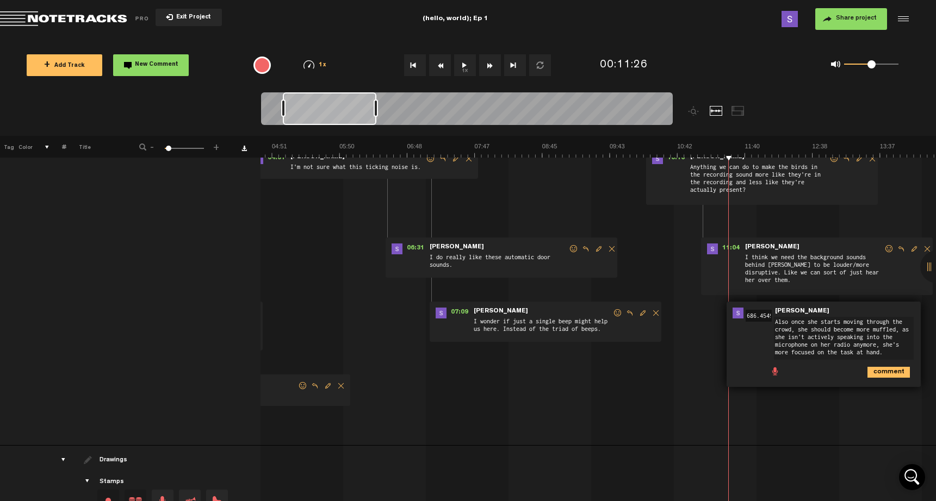
type textarea "Also once she starts moving through the crowd, she should become more muffled, …"
click at [467, 59] on button "1x" at bounding box center [465, 65] width 22 height 22
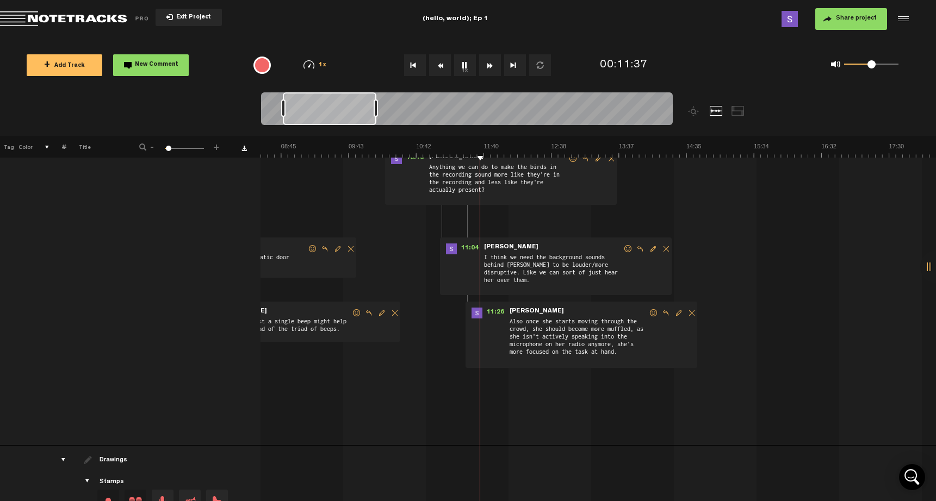
scroll to position [0, 653]
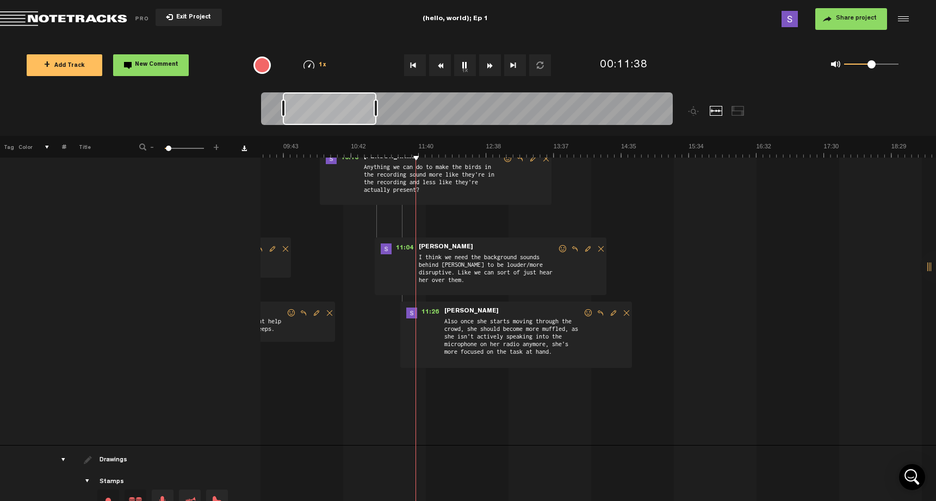
click at [607, 309] on span "Edit comment" at bounding box center [613, 313] width 13 height 8
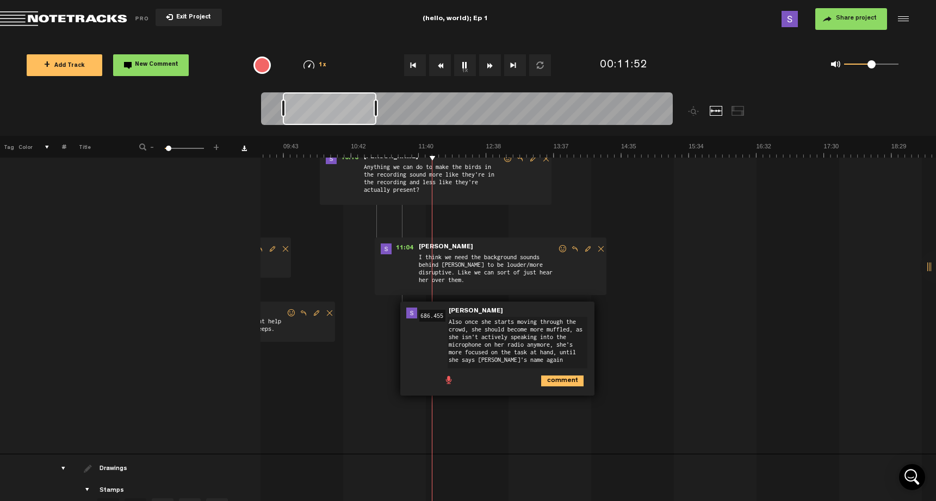
type textarea "Also once she starts moving through the crowd, she should become more muffled, …"
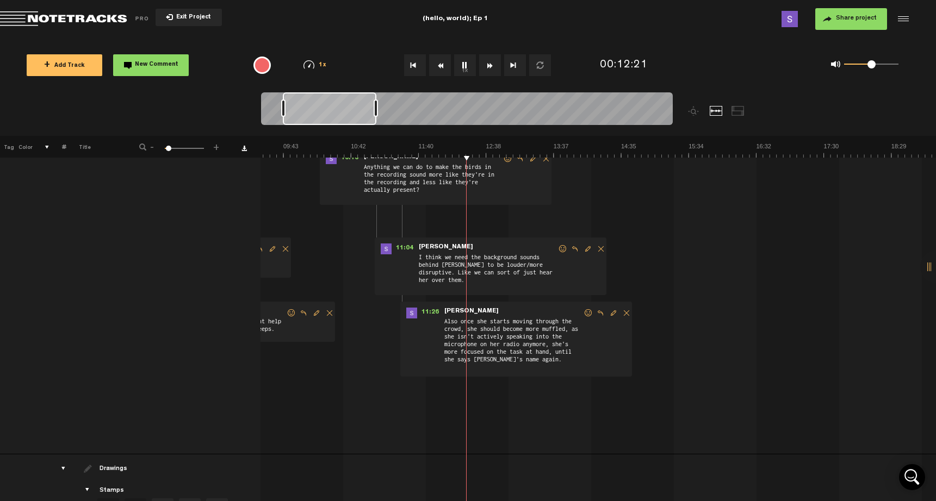
click at [467, 66] on button "1x" at bounding box center [465, 65] width 22 height 22
click at [175, 66] on span "New Comment" at bounding box center [157, 65] width 44 height 6
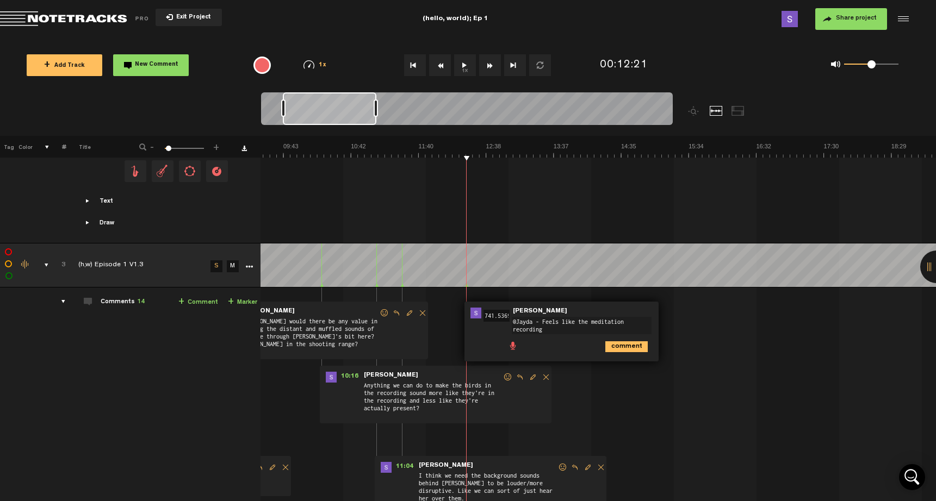
scroll to position [0, 0]
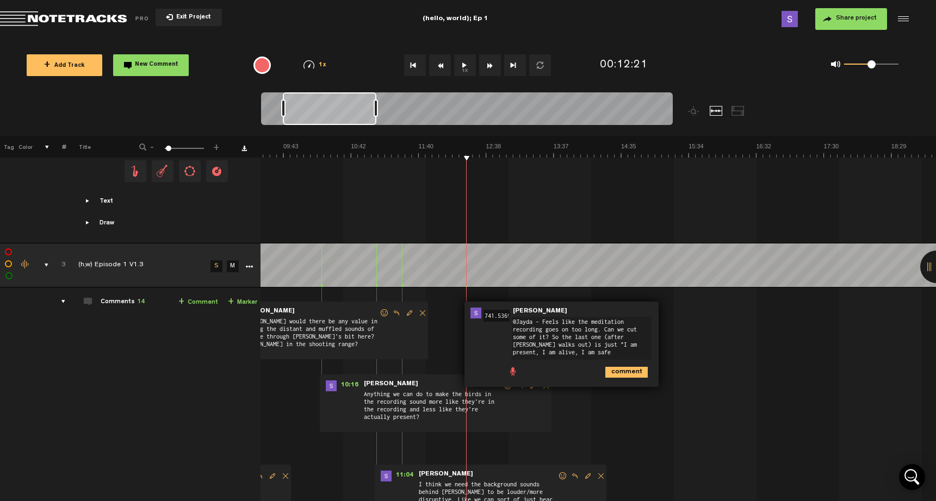
type textarea "@Jayda - Feels like the meditation recording goes on too long. Can we cut some …"
click at [671, 309] on span "Edit comment" at bounding box center [677, 313] width 13 height 8
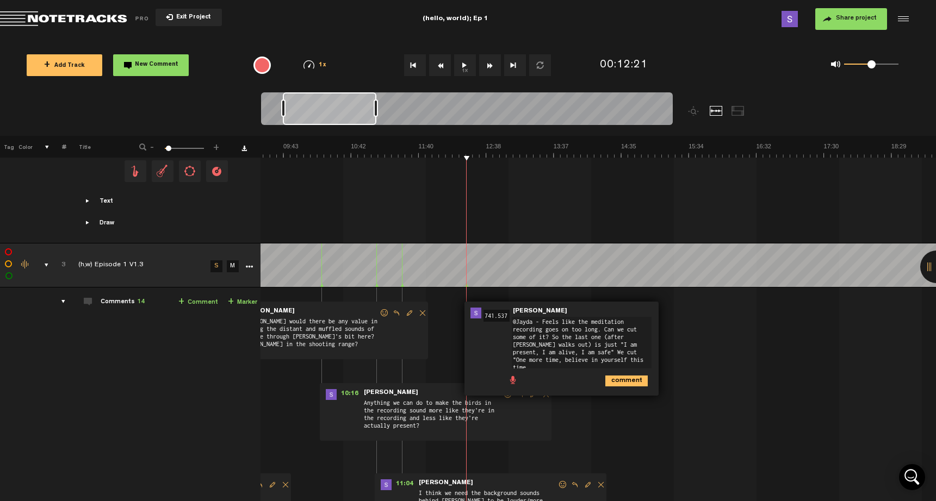
type textarea "@Jayda - Feels like the meditation recording goes on too long. Can we cut some …"
click at [624, 378] on icon "comment" at bounding box center [626, 381] width 42 height 11
click at [465, 64] on button "1x" at bounding box center [465, 65] width 22 height 22
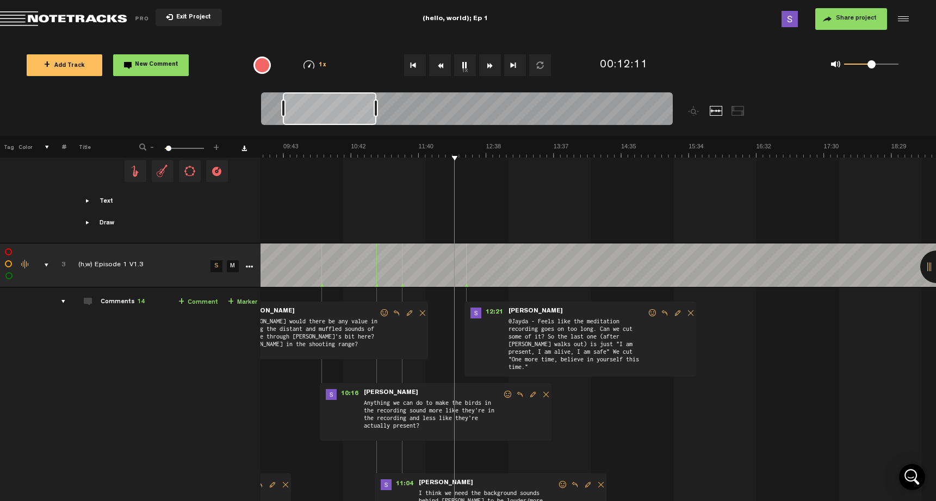
click at [469, 67] on button "1x" at bounding box center [465, 65] width 22 height 22
click at [671, 309] on span "Edit comment" at bounding box center [677, 313] width 13 height 8
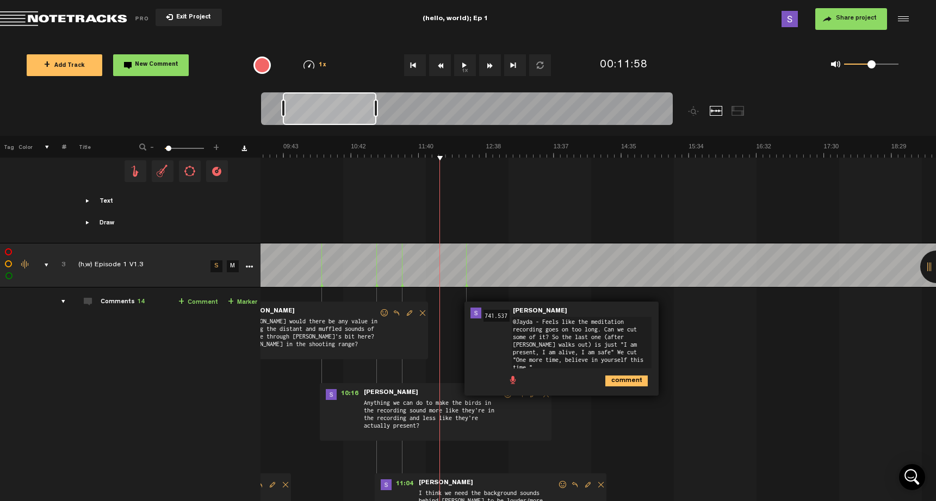
drag, startPoint x: 566, startPoint y: 352, endPoint x: 539, endPoint y: 350, distance: 27.3
click at [539, 350] on textarea "@Jayda - Feels like the meditation recording goes on too long. Can we cut some …" at bounding box center [582, 343] width 140 height 52
type textarea "@Jayda - Feels like the meditation recording goes on too long. Can we cut some …"
click at [626, 376] on icon "comment" at bounding box center [626, 381] width 42 height 11
click at [471, 66] on button "1x" at bounding box center [465, 65] width 22 height 22
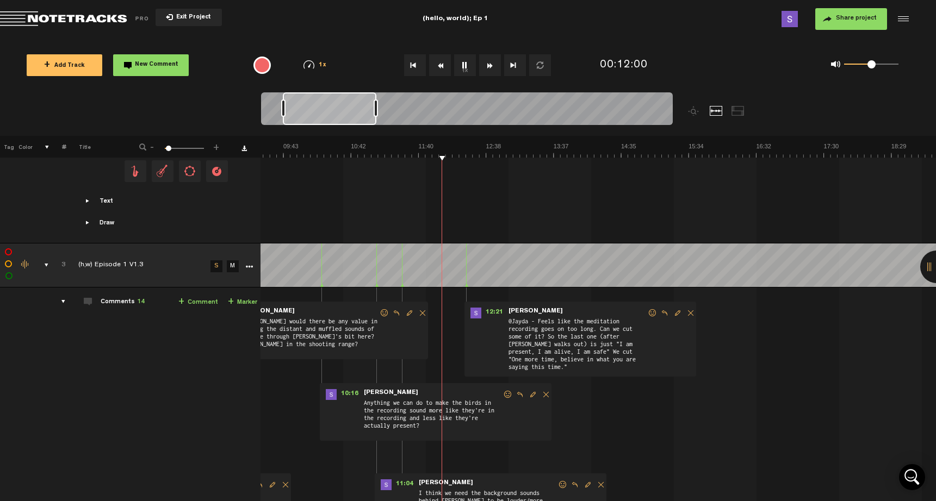
click at [471, 66] on button "1x" at bounding box center [465, 65] width 22 height 22
click at [671, 309] on span "Edit comment" at bounding box center [677, 313] width 13 height 8
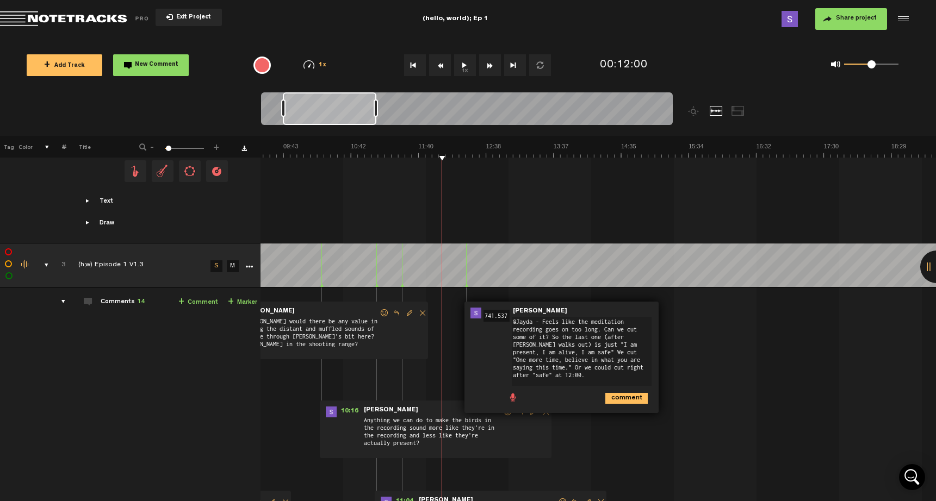
type textarea "@Jayda - Feels like the meditation recording goes on too long. Can we cut some …"
click at [618, 393] on icon "comment" at bounding box center [626, 398] width 42 height 11
click at [466, 63] on button "1x" at bounding box center [465, 65] width 22 height 22
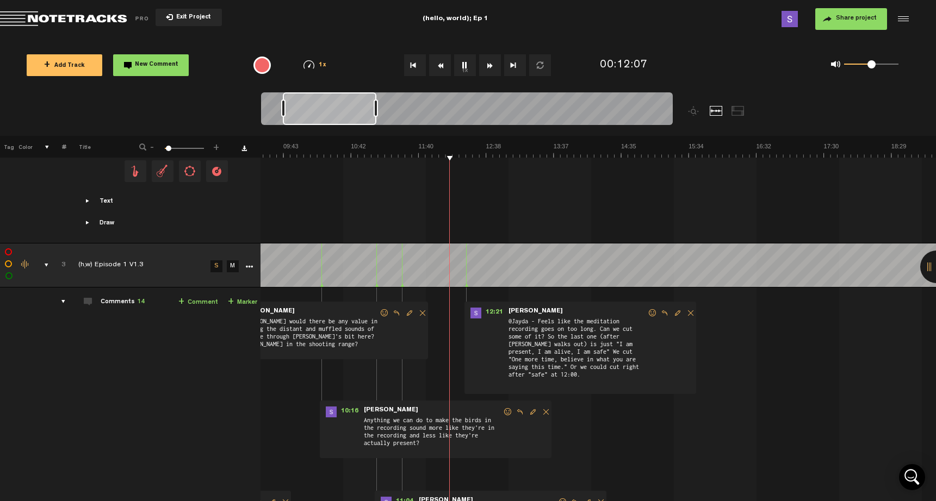
click at [466, 68] on button "1x" at bounding box center [465, 65] width 22 height 22
click at [671, 309] on span "Edit comment" at bounding box center [677, 313] width 13 height 8
drag, startPoint x: 616, startPoint y: 345, endPoint x: 602, endPoint y: 344, distance: 14.2
click at [602, 344] on textarea "@Jayda - Feels like the meditation recording goes on too long. Can we cut some …" at bounding box center [582, 351] width 140 height 69
click at [635, 345] on textarea "@Jayda - Feels like the meditation recording goes on too long. Can we cut some …" at bounding box center [582, 351] width 140 height 69
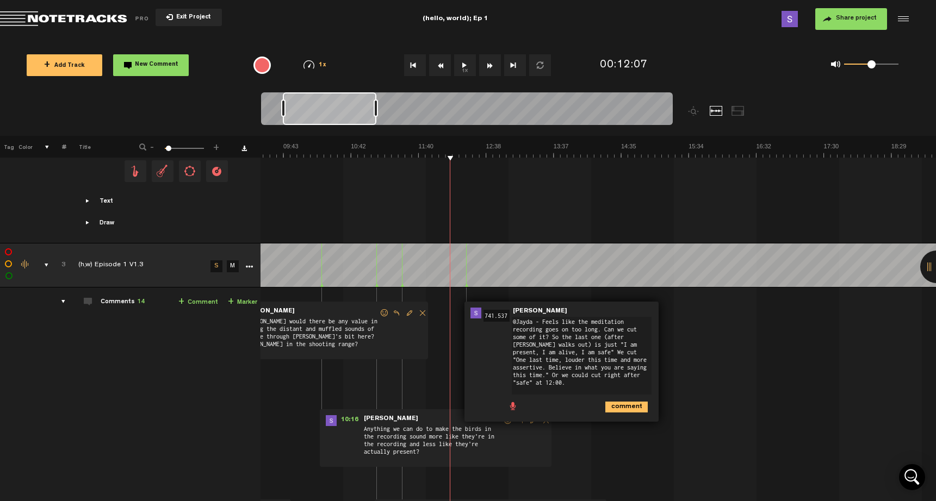
type textarea "@Jayda - Feels like the meditation recording goes on too long. Can we cut some …"
click at [623, 402] on icon "comment" at bounding box center [626, 407] width 42 height 11
click at [457, 65] on button "1x" at bounding box center [465, 65] width 22 height 22
click at [671, 309] on span "Edit comment" at bounding box center [677, 313] width 13 height 8
drag, startPoint x: 634, startPoint y: 359, endPoint x: 604, endPoint y: 355, distance: 30.2
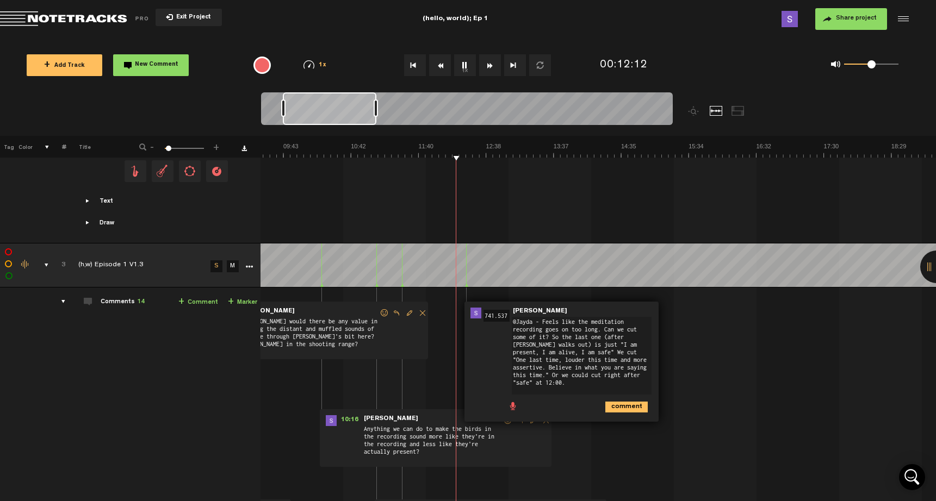
click at [604, 355] on textarea "@Jayda - Feels like the meditation recording goes on too long. Can we cut some …" at bounding box center [582, 356] width 140 height 78
click at [605, 359] on textarea "@Jayda - Feels like the meditation recording goes on too long. Can we cut some …" at bounding box center [582, 356] width 140 height 78
drag, startPoint x: 605, startPoint y: 360, endPoint x: 634, endPoint y: 357, distance: 29.5
click at [634, 357] on textarea "@Jayda - Feels like the meditation recording goes on too long. Can we cut some …" at bounding box center [582, 356] width 140 height 78
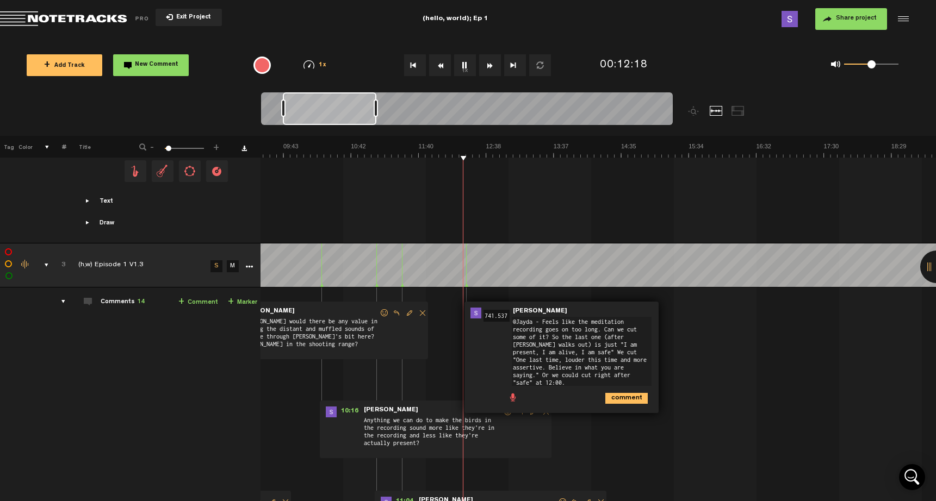
type textarea "@Jayda - Feels like the meditation recording goes on too long. Can we cut some …"
click at [625, 393] on icon "comment" at bounding box center [626, 398] width 42 height 11
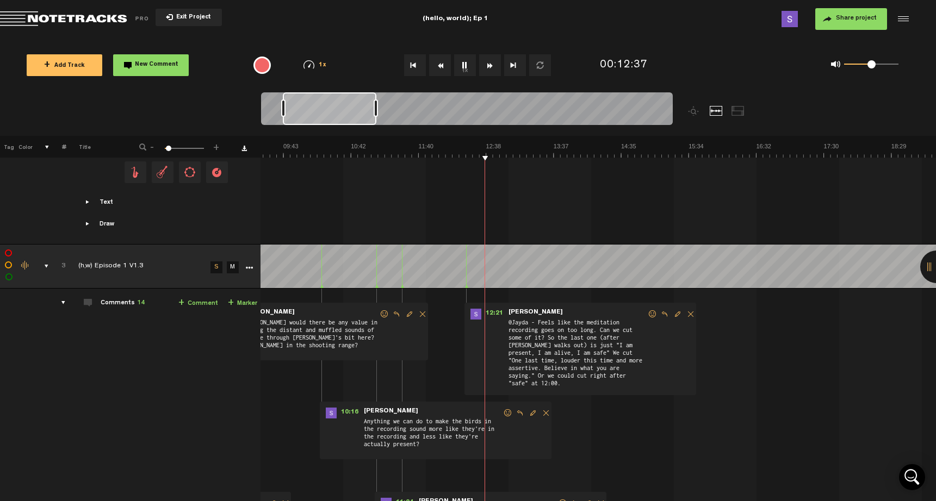
scroll to position [1129, 9]
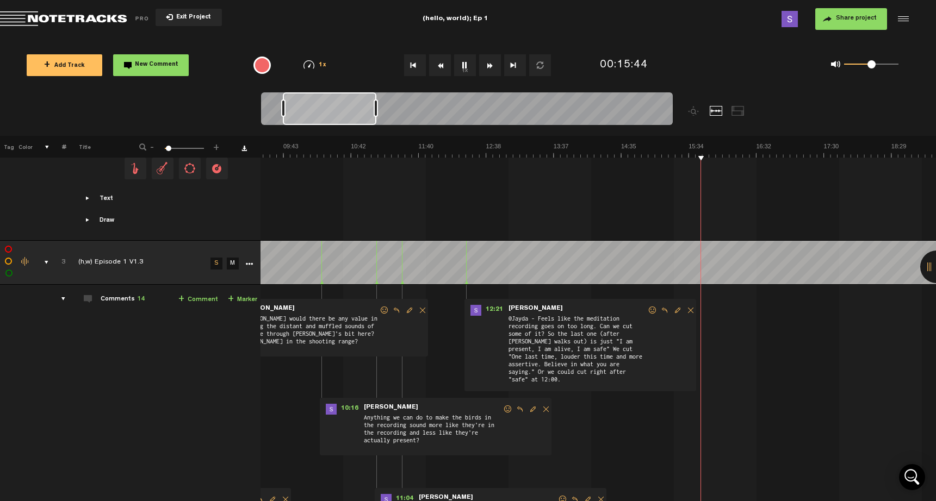
click at [468, 67] on button "1x" at bounding box center [465, 65] width 22 height 22
